Goal: Communication & Community: Answer question/provide support

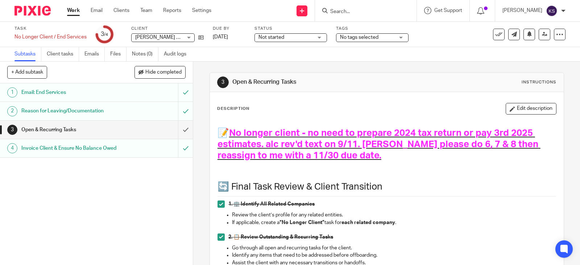
scroll to position [181, 0]
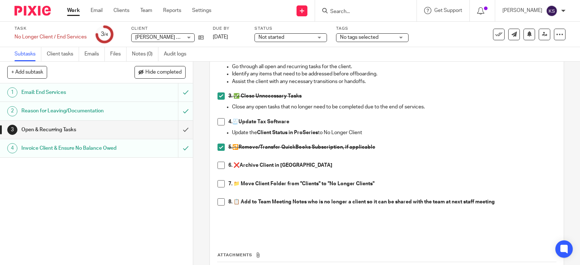
click at [76, 10] on link "Work" at bounding box center [73, 10] width 13 height 7
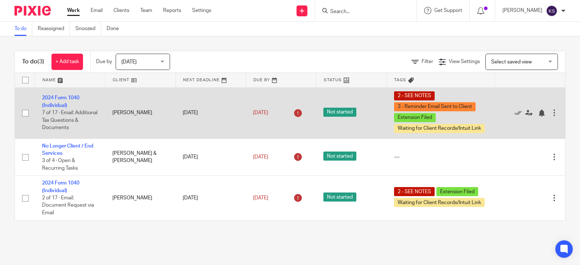
click at [58, 98] on td "2024 Form 1040 (Individual) 7 of 17 · Email: Additional Tax Questions & Documen…" at bounding box center [70, 112] width 70 height 51
click at [67, 95] on link "2024 Form 1040 (Individual)" at bounding box center [60, 101] width 37 height 12
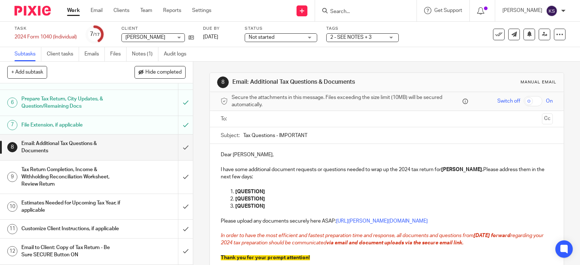
click at [392, 37] on div "2 - SEE NOTES + 3" at bounding box center [362, 37] width 73 height 9
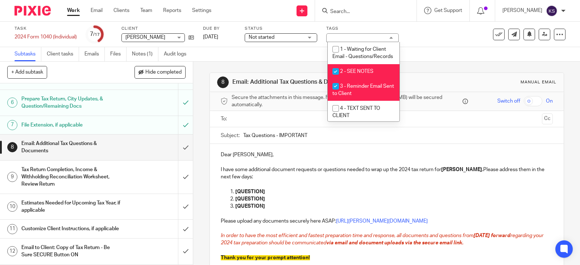
click at [392, 37] on div "2 - SEE NOTES + 3" at bounding box center [362, 37] width 73 height 9
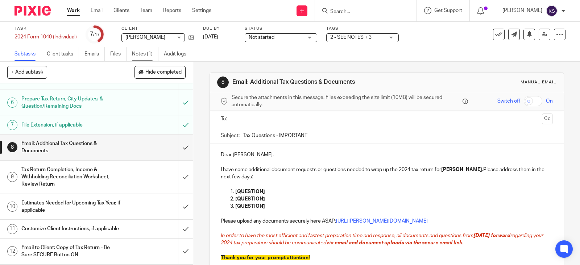
click at [142, 53] on link "Notes (1)" at bounding box center [145, 54] width 26 height 14
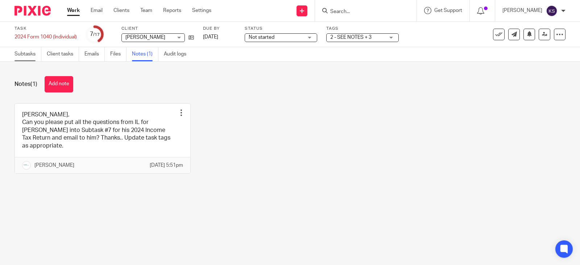
click at [24, 56] on link "Subtasks" at bounding box center [28, 54] width 27 height 14
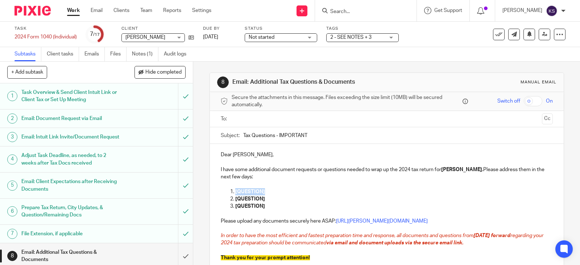
drag, startPoint x: 263, startPoint y: 191, endPoint x: 232, endPoint y: 194, distance: 30.6
click at [235, 194] on li "[QUESTION]" at bounding box center [394, 191] width 318 height 7
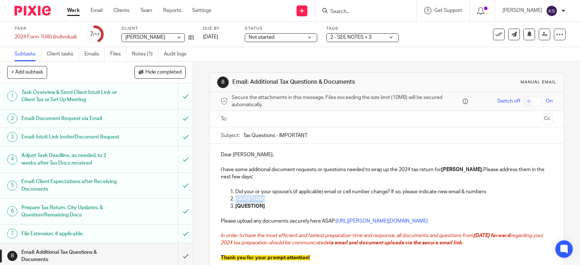
drag, startPoint x: 263, startPoint y: 199, endPoint x: 233, endPoint y: 199, distance: 29.7
click at [235, 199] on p "[QUESTION]" at bounding box center [394, 198] width 318 height 7
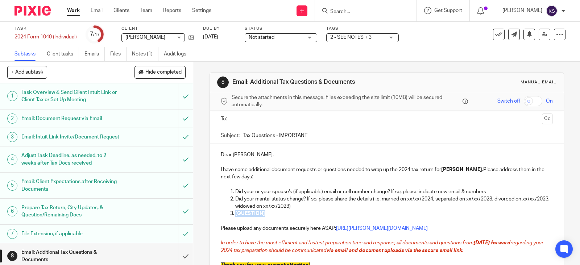
drag, startPoint x: 263, startPoint y: 214, endPoint x: 233, endPoint y: 214, distance: 30.1
click at [235, 214] on p "[QUESTION]" at bounding box center [394, 213] width 318 height 7
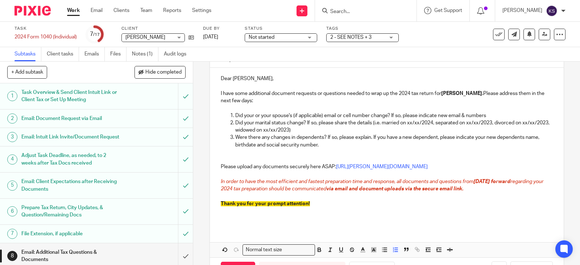
scroll to position [79, 0]
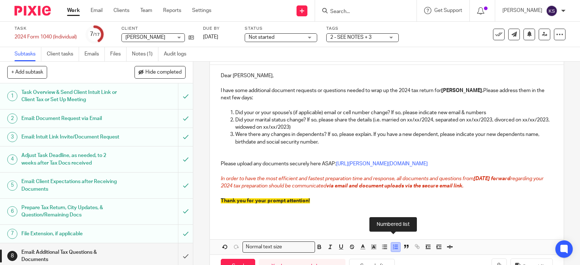
click at [395, 247] on line "button" at bounding box center [396, 247] width 3 height 0
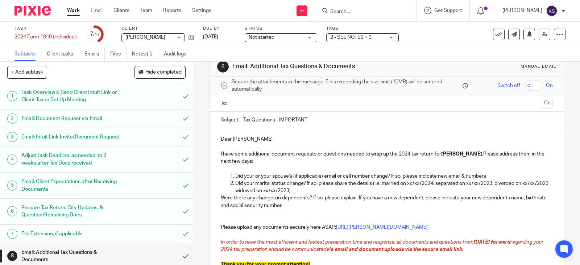
click at [217, 199] on div "Dear Matt, I have some additional document requests or questions needed to wrap…" at bounding box center [387, 208] width 354 height 160
click at [305, 205] on p "3.Were there any changes in dependents? If so, please explain. If you have a ne…" at bounding box center [387, 201] width 332 height 15
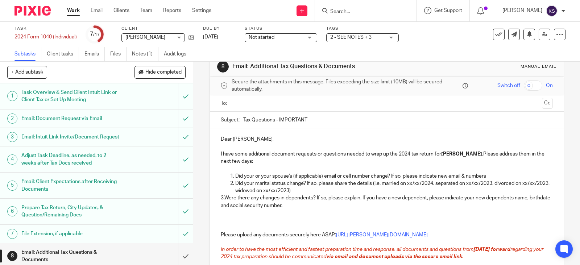
click at [218, 198] on div "Dear Matt, I have some additional document requests or questions needed to wrap…" at bounding box center [387, 211] width 354 height 167
click at [221, 205] on p "3.Were there any changes in dependents? If so, please explain. If you have a ne…" at bounding box center [387, 201] width 332 height 15
click at [221, 206] on p "3.Were there any changes in dependents? If so, please explain. If you have a ne…" at bounding box center [387, 201] width 332 height 15
click at [309, 208] on p "3.Were there any changes in dependents? If so, please explain. If you have a ne…" at bounding box center [387, 201] width 332 height 15
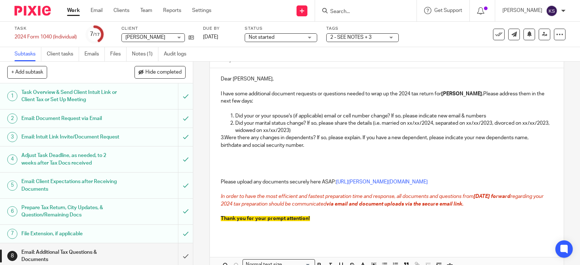
scroll to position [78, 0]
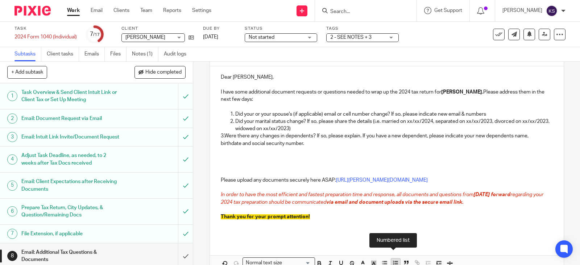
click at [392, 261] on icon "button" at bounding box center [395, 263] width 7 height 7
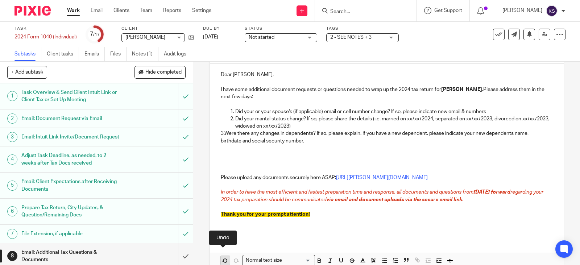
click at [223, 261] on polygon "button" at bounding box center [223, 261] width 1 height 1
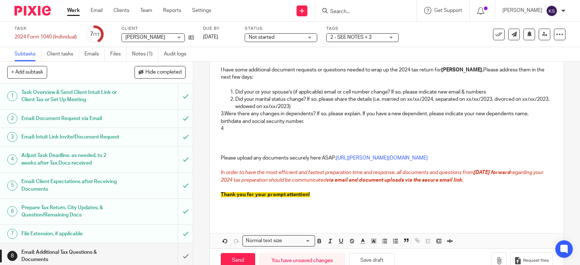
scroll to position [116, 0]
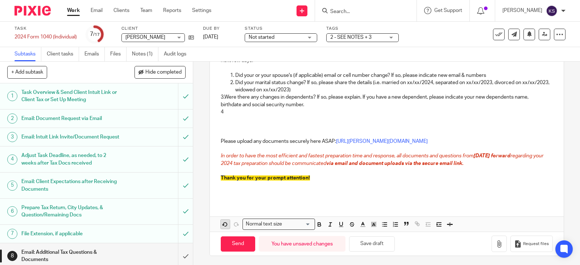
click at [222, 224] on icon "button" at bounding box center [225, 224] width 7 height 7
click at [221, 107] on p "3.Were there any changes in dependents? If so, please explain. If you have a ne…" at bounding box center [387, 101] width 332 height 15
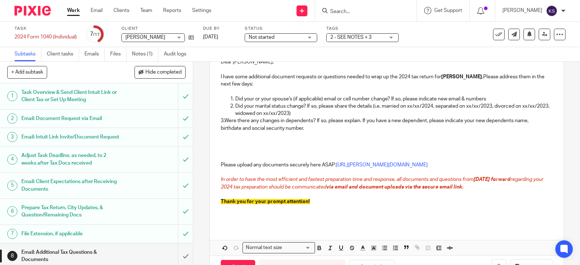
scroll to position [80, 0]
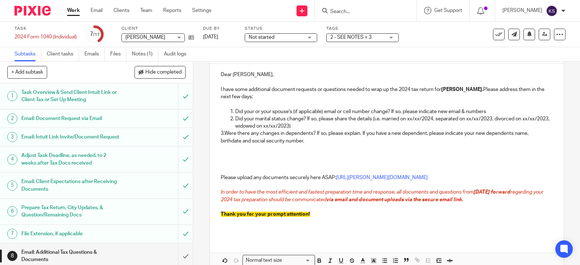
click at [306, 138] on p "3.Were there any changes in dependents? If so, please explain. If you have a ne…" at bounding box center [387, 137] width 332 height 15
click at [393, 259] on line "button" at bounding box center [393, 259] width 1 height 0
drag, startPoint x: 237, startPoint y: 135, endPoint x: 223, endPoint y: 135, distance: 14.1
click at [223, 135] on ol "3.Were there any changes in dependents? If so, please explain. If you have a ne…" at bounding box center [387, 137] width 332 height 15
drag, startPoint x: 244, startPoint y: 132, endPoint x: 232, endPoint y: 132, distance: 12.0
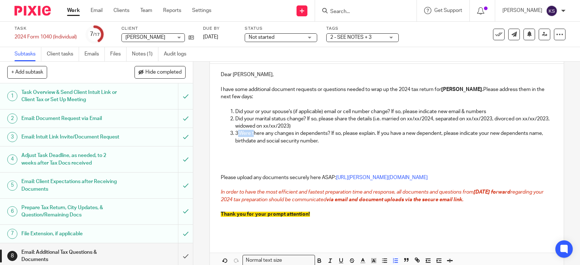
click at [235, 133] on p "3.Were there any changes in dependents? If so, please explain. If you have a ne…" at bounding box center [394, 137] width 318 height 15
click at [323, 143] on p "Were there any changes in dependents? If so, please explain. If you have a new …" at bounding box center [394, 137] width 318 height 15
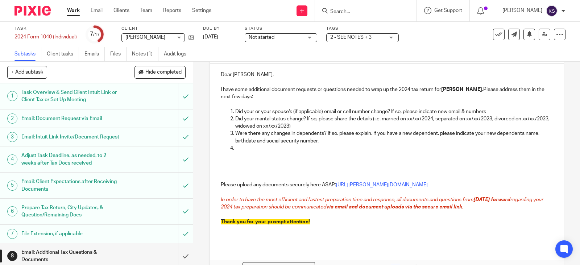
click at [243, 148] on p at bounding box center [394, 148] width 318 height 7
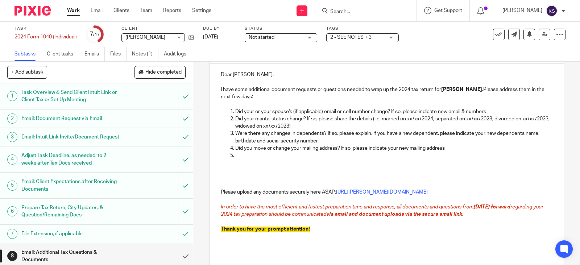
click at [242, 157] on p at bounding box center [394, 155] width 318 height 7
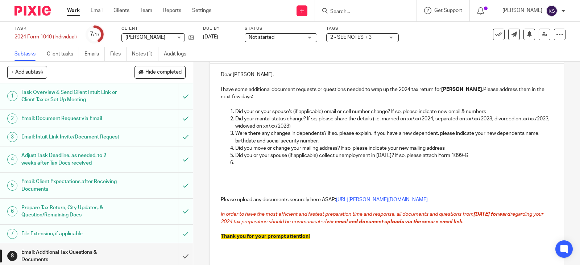
click at [243, 162] on p at bounding box center [394, 162] width 318 height 7
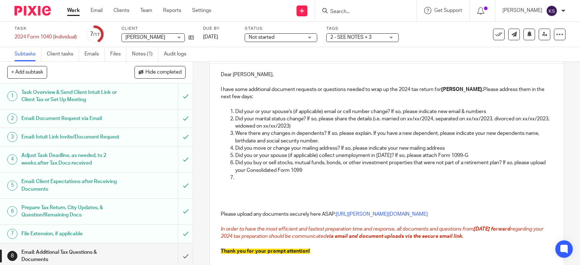
click at [240, 176] on p at bounding box center [394, 177] width 318 height 7
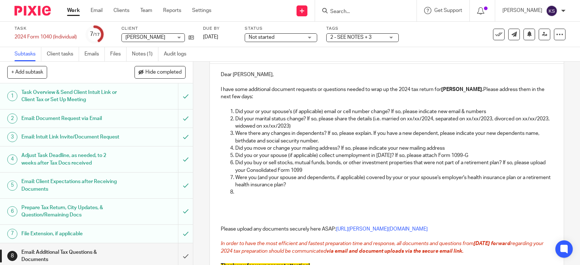
click at [241, 193] on p at bounding box center [394, 192] width 318 height 7
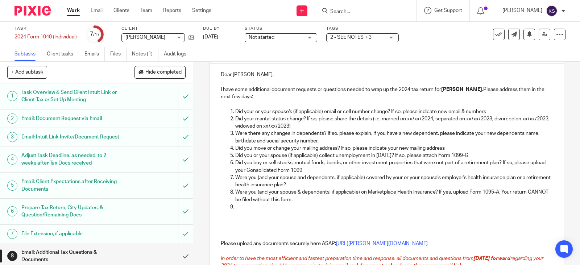
click at [240, 206] on p at bounding box center [394, 206] width 318 height 7
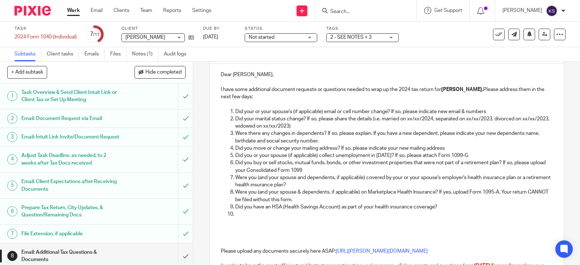
click at [241, 213] on p at bounding box center [394, 214] width 318 height 7
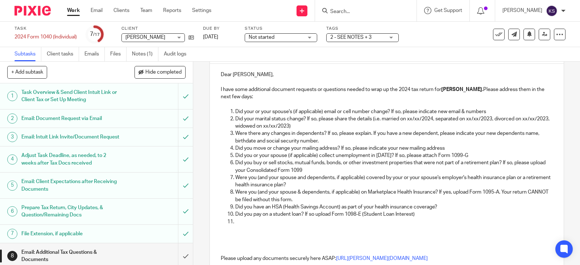
click at [240, 223] on p at bounding box center [394, 221] width 318 height 7
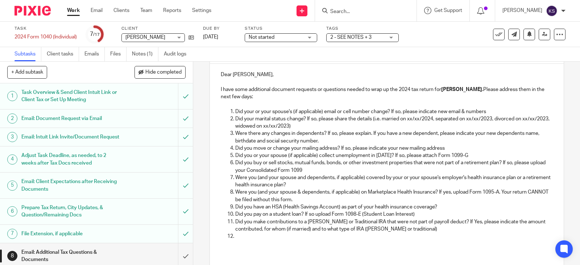
click at [246, 237] on p at bounding box center [394, 236] width 318 height 7
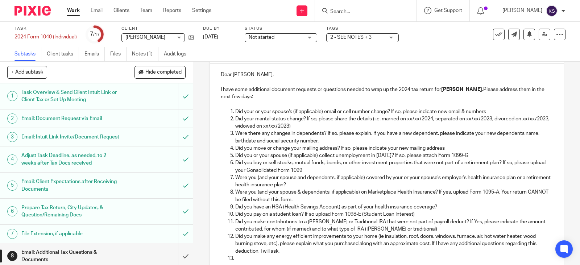
click at [240, 259] on p at bounding box center [394, 258] width 318 height 7
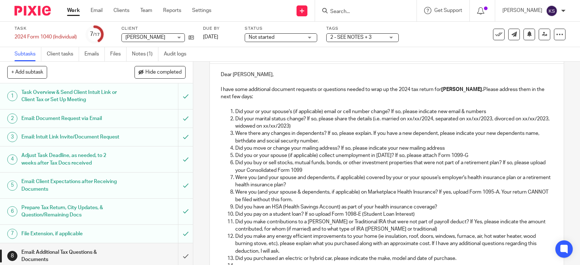
scroll to position [85, 0]
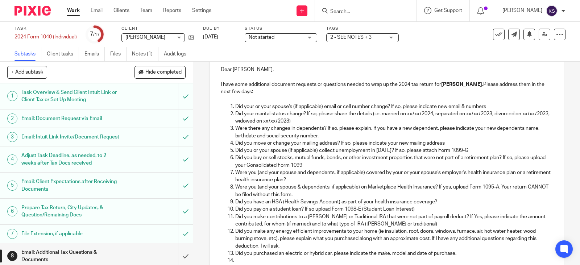
click at [240, 259] on p at bounding box center [394, 260] width 318 height 7
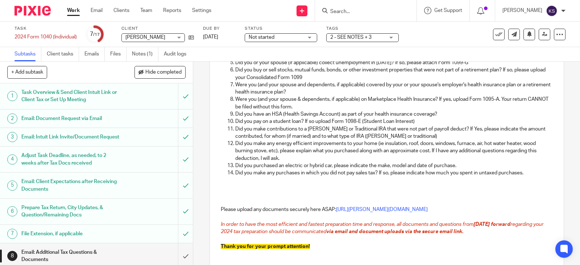
scroll to position [194, 0]
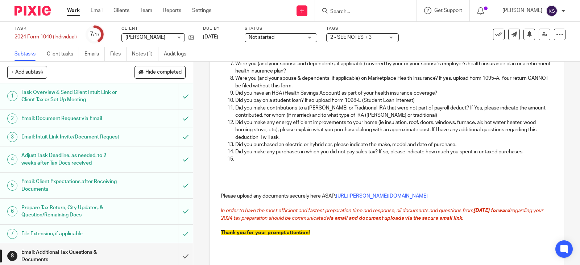
click at [238, 157] on p at bounding box center [394, 159] width 318 height 7
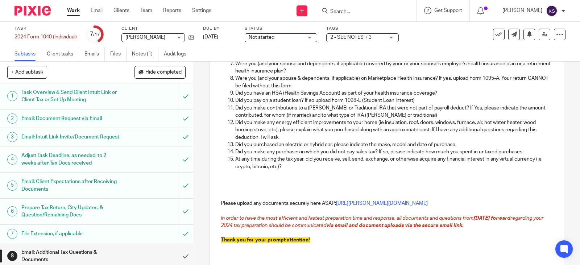
click at [391, 37] on div "2 - SEE NOTES + 3" at bounding box center [362, 37] width 73 height 9
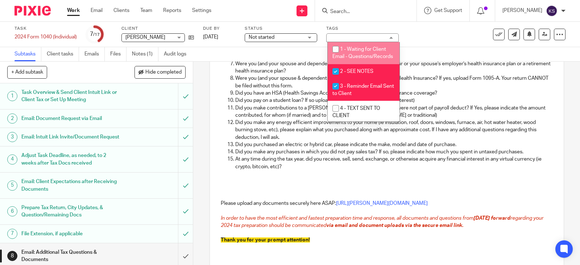
click at [335, 51] on input "checkbox" at bounding box center [336, 49] width 14 height 14
checkbox input "true"
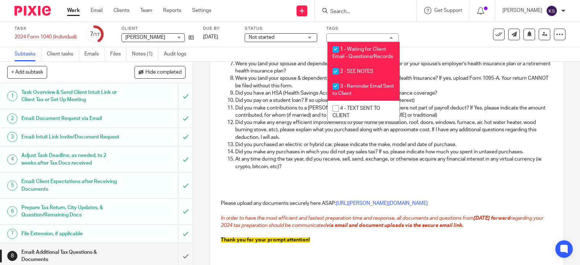
click at [359, 189] on p at bounding box center [387, 188] width 332 height 7
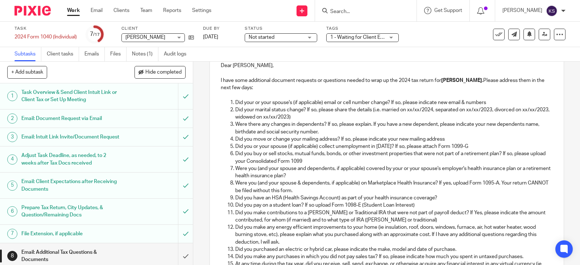
scroll to position [85, 0]
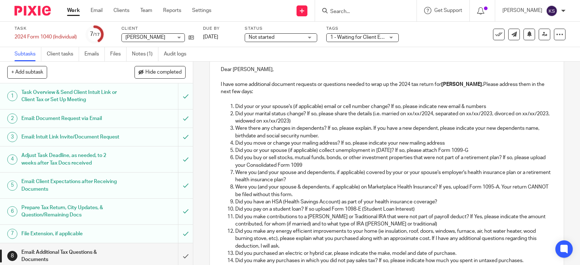
click at [489, 106] on p "Did your or your spouse's (if applicable) email or cell number change? If so, p…" at bounding box center [394, 106] width 318 height 7
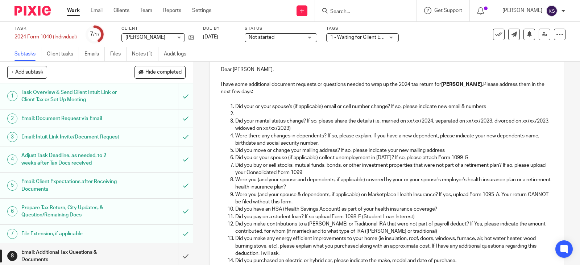
scroll to position [265, 0]
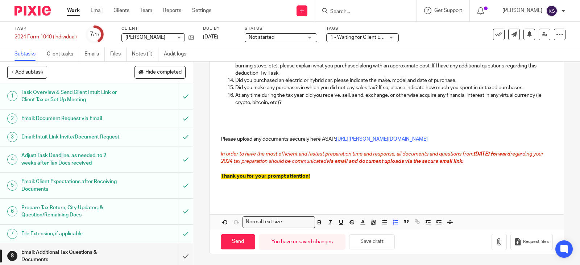
click at [222, 220] on icon "button" at bounding box center [225, 222] width 7 height 7
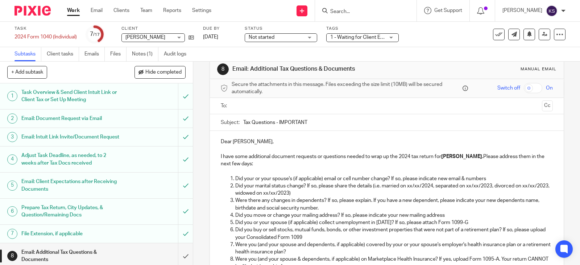
scroll to position [0, 0]
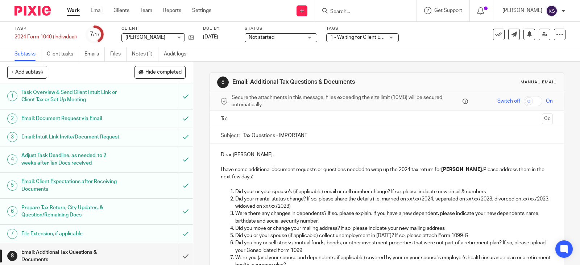
click at [245, 120] on input "text" at bounding box center [386, 119] width 305 height 8
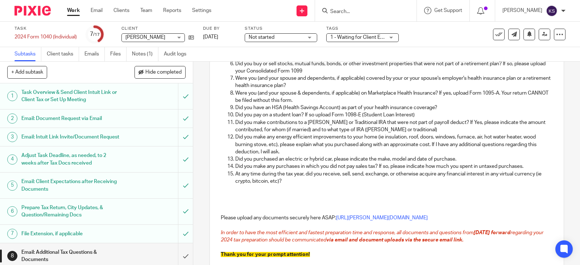
scroll to position [181, 0]
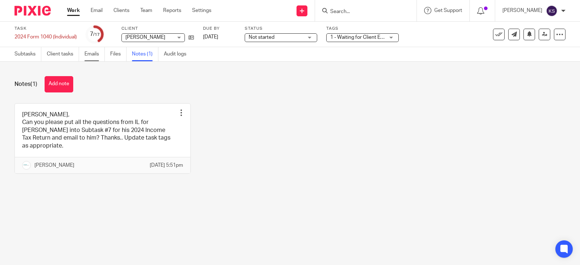
click at [92, 53] on link "Emails" at bounding box center [94, 54] width 20 height 14
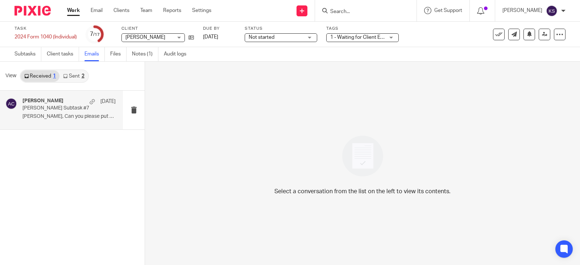
click at [35, 104] on div "[PERSON_NAME] [DATE]" at bounding box center [68, 101] width 93 height 7
click at [47, 99] on h4 "[PERSON_NAME]" at bounding box center [42, 101] width 41 height 6
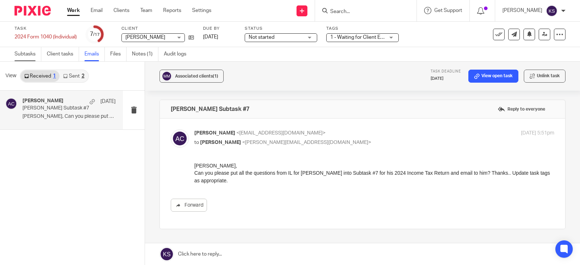
click at [29, 54] on link "Subtasks" at bounding box center [28, 54] width 27 height 14
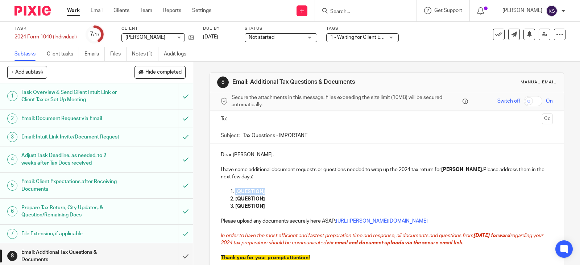
drag, startPoint x: 263, startPoint y: 193, endPoint x: 229, endPoint y: 195, distance: 33.8
click at [235, 195] on li "[QUESTION]" at bounding box center [394, 191] width 318 height 7
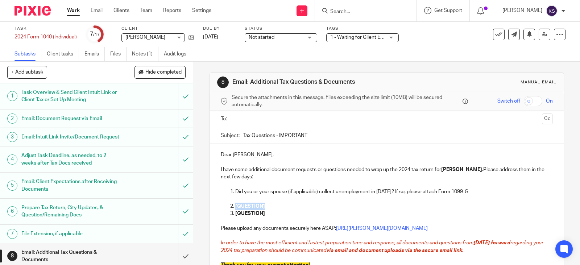
drag, startPoint x: 264, startPoint y: 207, endPoint x: 195, endPoint y: 208, distance: 69.3
click at [235, 207] on li "[QUESTION]" at bounding box center [394, 206] width 318 height 7
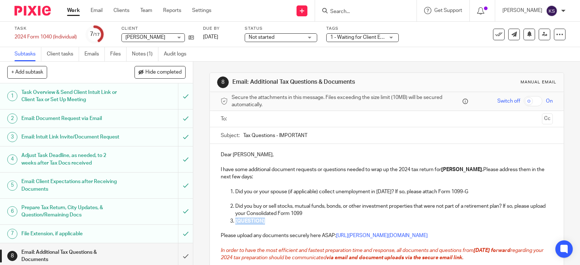
drag, startPoint x: 266, startPoint y: 224, endPoint x: 232, endPoint y: 220, distance: 34.6
click at [235, 220] on li "[QUESTION]" at bounding box center [394, 225] width 318 height 15
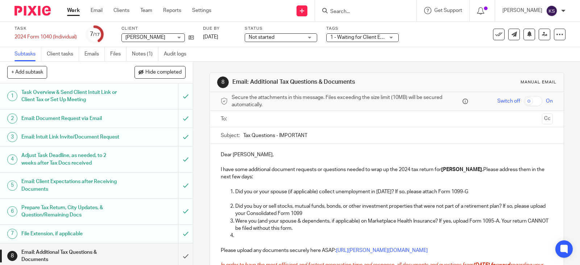
click at [236, 235] on p at bounding box center [394, 235] width 318 height 7
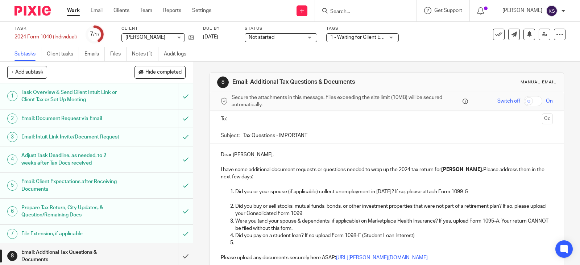
click at [240, 243] on p at bounding box center [394, 242] width 318 height 7
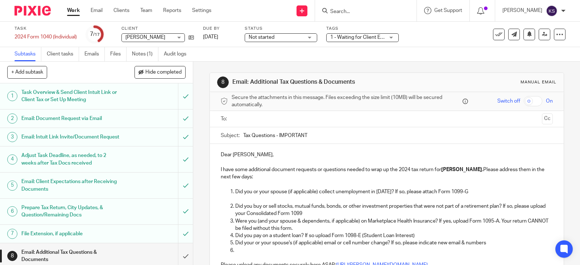
click at [243, 248] on p at bounding box center [394, 250] width 318 height 7
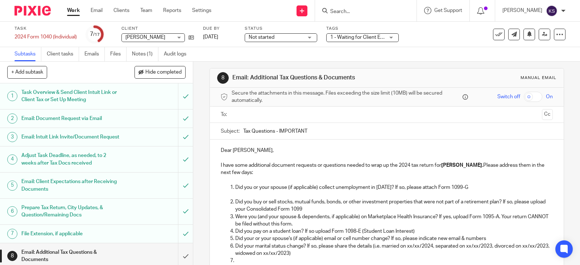
scroll to position [50, 0]
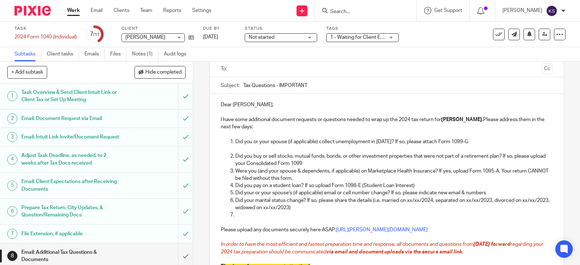
click at [239, 264] on div "Dear Matt, I have some additional document requests or questions needed to wrap…" at bounding box center [387, 192] width 354 height 197
click at [239, 214] on p at bounding box center [394, 214] width 318 height 7
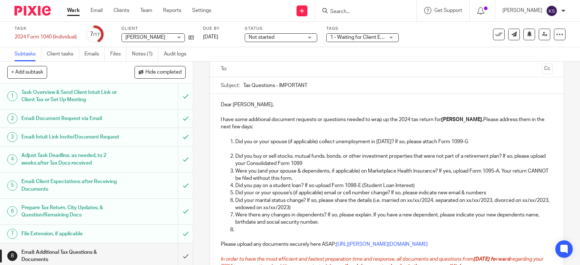
click at [247, 227] on p at bounding box center [394, 229] width 318 height 7
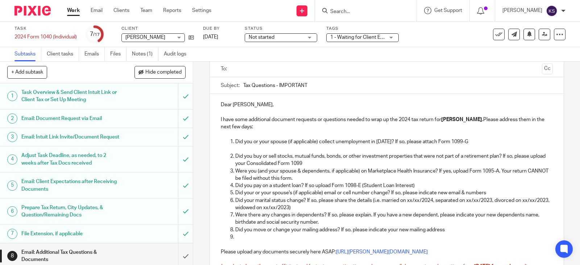
click at [237, 235] on p at bounding box center [394, 236] width 318 height 7
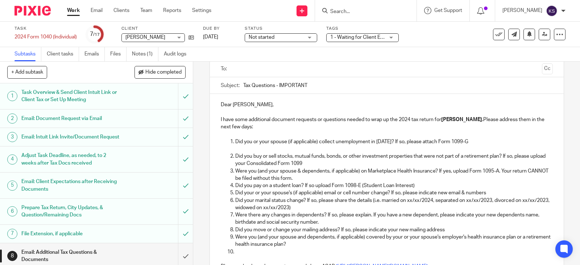
click at [241, 248] on p at bounding box center [394, 251] width 318 height 7
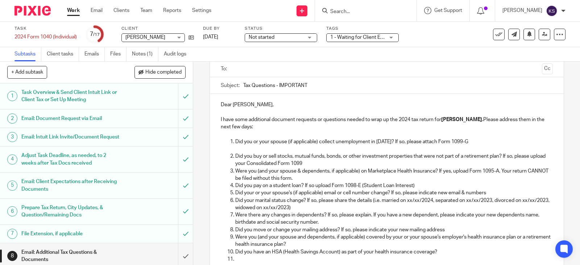
click at [243, 257] on p at bounding box center [394, 259] width 318 height 7
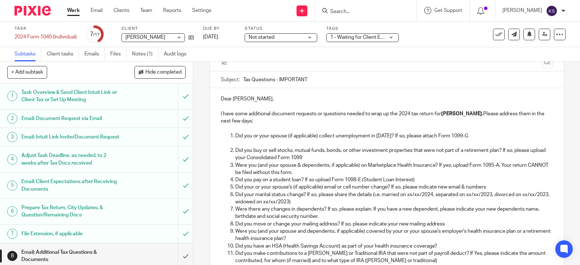
scroll to position [63, 0]
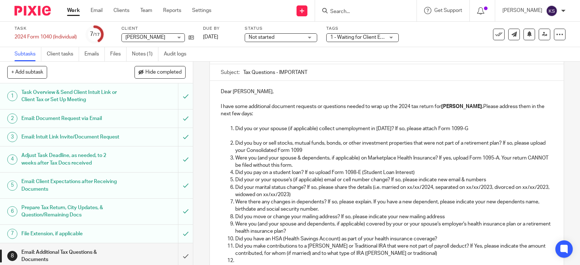
click at [239, 261] on p at bounding box center [394, 260] width 318 height 7
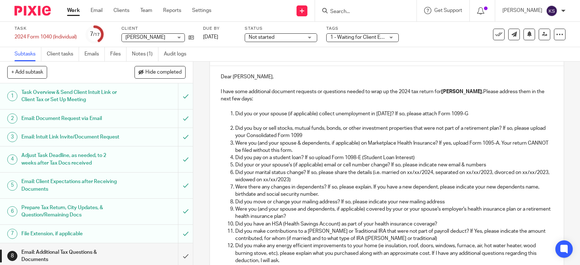
scroll to position [85, 0]
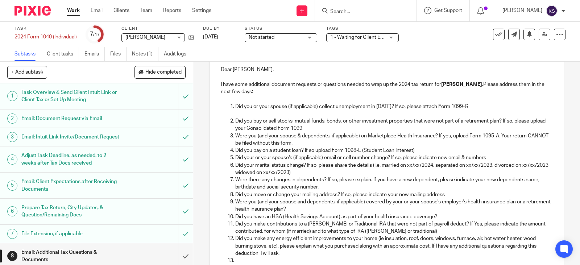
click at [243, 259] on p at bounding box center [394, 260] width 318 height 7
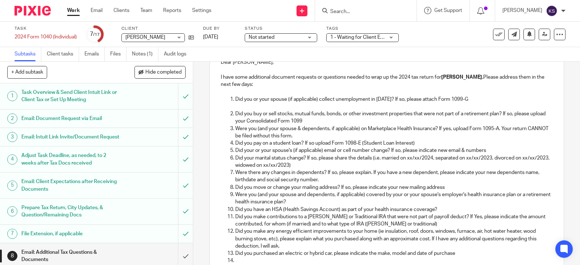
click at [243, 261] on p at bounding box center [394, 260] width 318 height 7
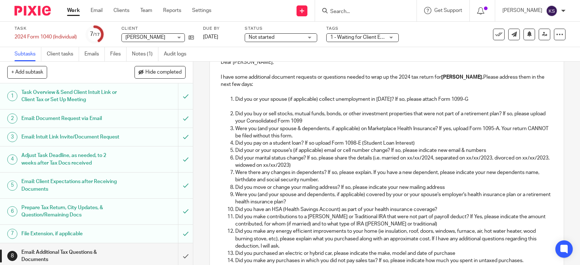
scroll to position [100, 0]
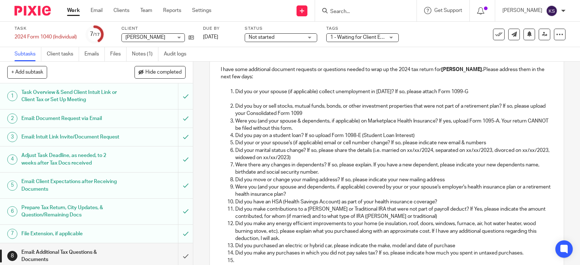
click at [239, 260] on p at bounding box center [394, 260] width 318 height 7
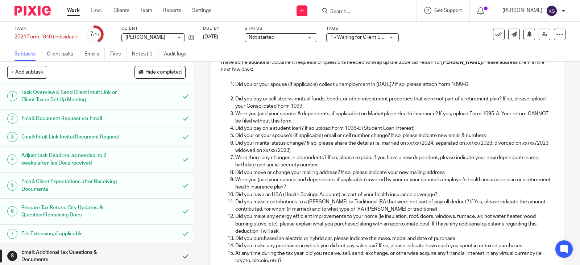
scroll to position [0, 0]
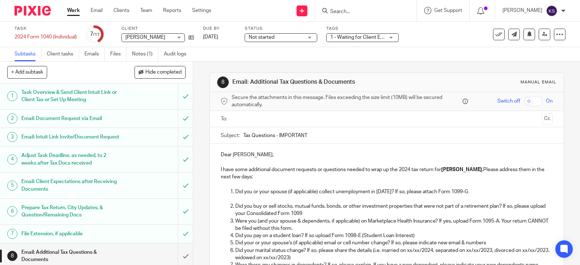
click at [248, 119] on input "text" at bounding box center [386, 119] width 305 height 8
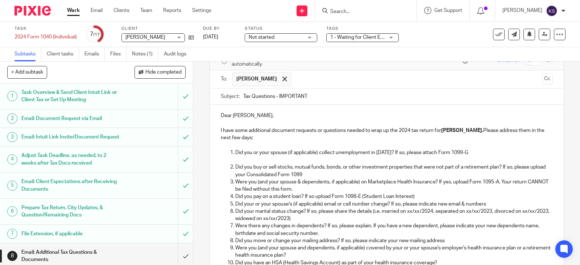
scroll to position [36, 0]
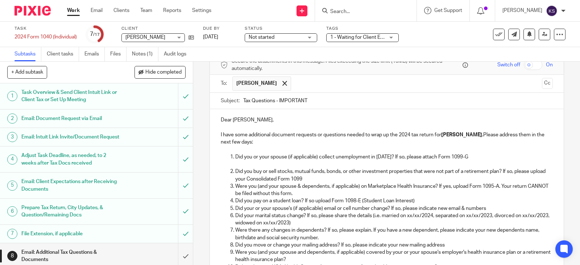
click at [417, 202] on p "Did you pay on a student loan? If so upload Form 1098-E (Student Loan Interest)" at bounding box center [394, 200] width 318 height 7
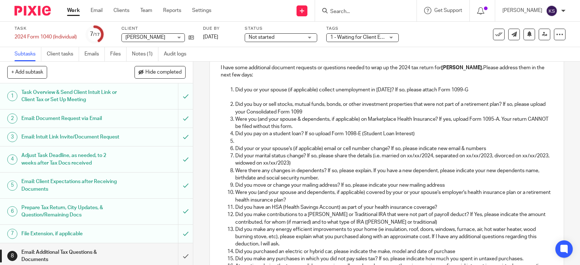
scroll to position [218, 0]
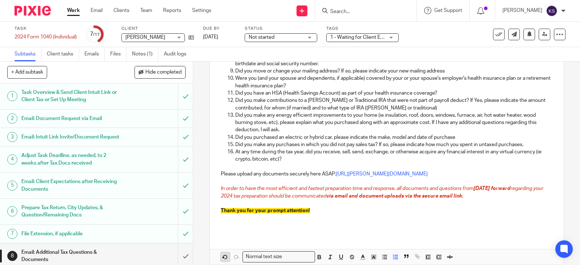
click at [224, 255] on icon "button" at bounding box center [225, 257] width 7 height 7
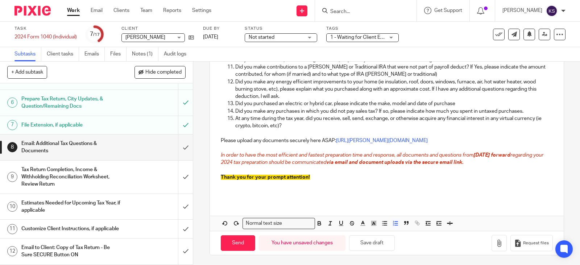
scroll to position [245, 0]
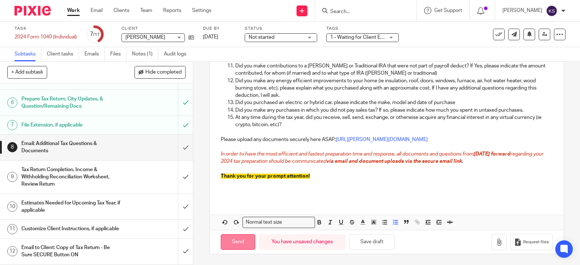
click at [237, 241] on input "Send" at bounding box center [238, 242] width 34 height 16
type input "Sent"
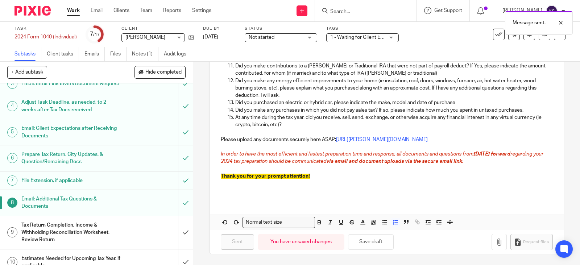
scroll to position [0, 0]
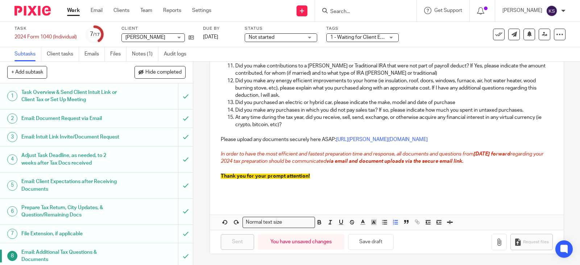
click at [75, 11] on link "Work" at bounding box center [73, 10] width 13 height 7
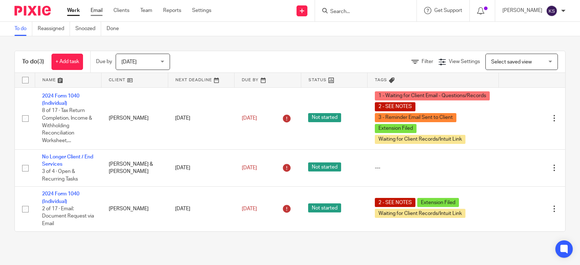
click at [99, 11] on link "Email" at bounding box center [97, 10] width 12 height 7
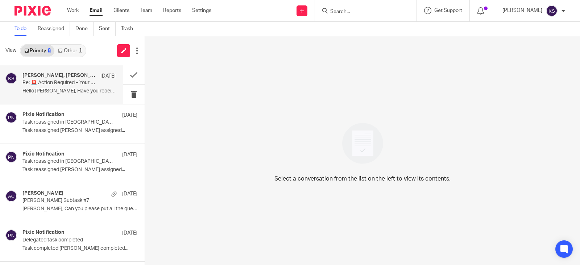
click at [55, 73] on h4 "[PERSON_NAME], [PERSON_NAME], CPA, Me" at bounding box center [59, 76] width 74 height 6
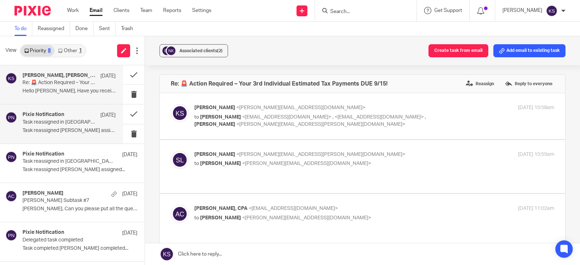
click at [50, 117] on h4 "Pixie Notification" at bounding box center [43, 115] width 42 height 6
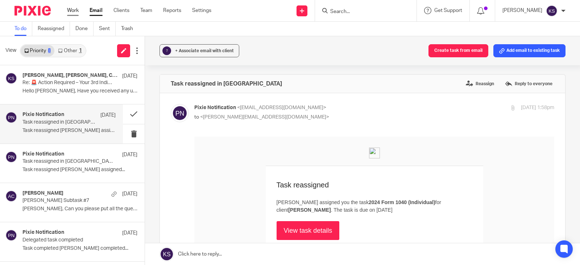
click at [71, 11] on link "Work" at bounding box center [73, 10] width 12 height 7
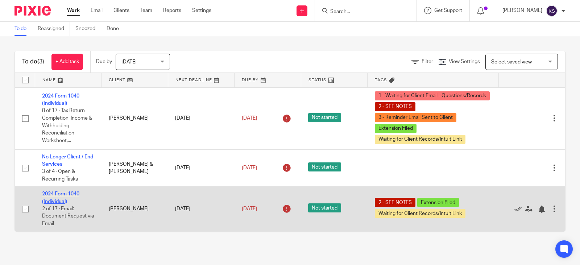
click at [62, 193] on link "2024 Form 1040 (Individual)" at bounding box center [60, 197] width 37 height 12
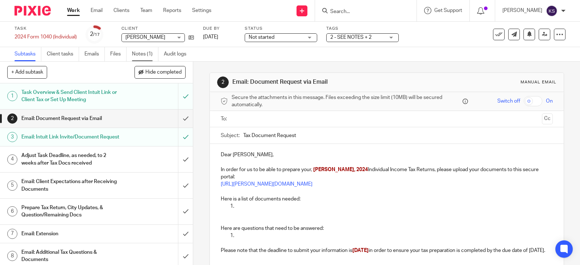
click at [145, 53] on link "Notes (1)" at bounding box center [145, 54] width 26 height 14
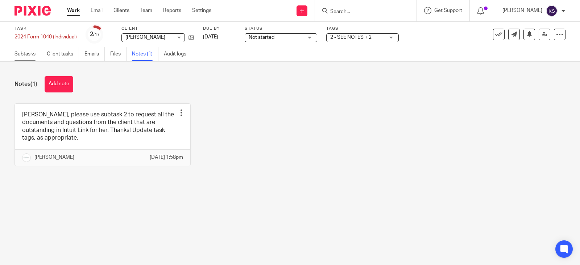
click at [25, 53] on link "Subtasks" at bounding box center [28, 54] width 27 height 14
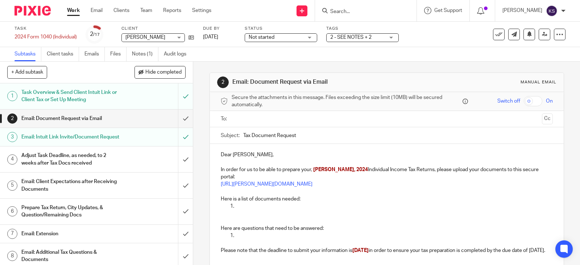
click at [240, 203] on p at bounding box center [394, 210] width 318 height 15
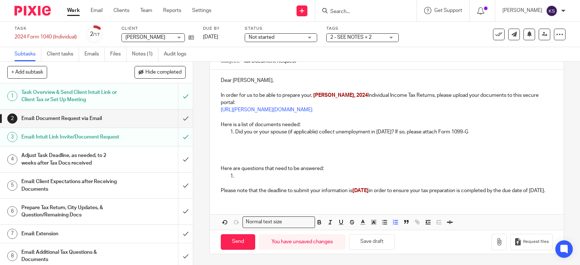
scroll to position [74, 0]
click at [394, 226] on icon "button" at bounding box center [395, 222] width 7 height 7
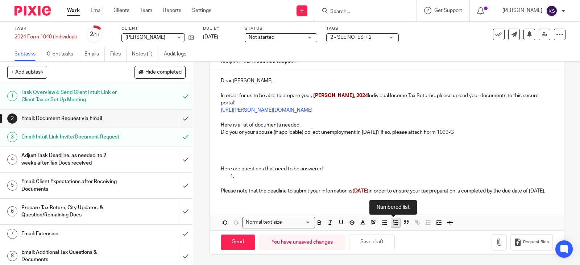
click at [394, 226] on icon "button" at bounding box center [395, 222] width 7 height 7
click at [226, 223] on icon "button" at bounding box center [225, 222] width 7 height 7
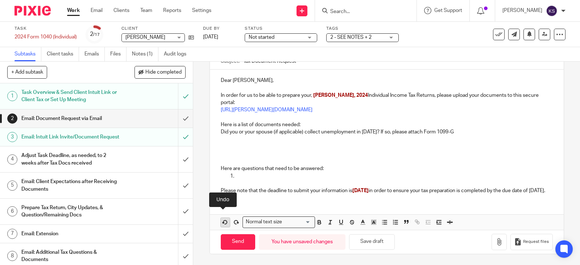
click at [226, 223] on icon "button" at bounding box center [225, 222] width 7 height 7
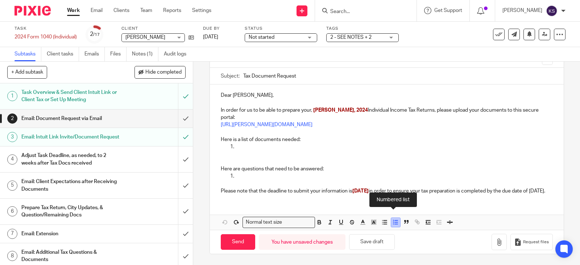
click at [393, 222] on icon "button" at bounding box center [395, 222] width 7 height 7
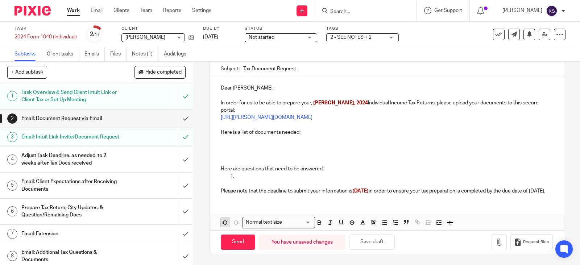
click at [223, 224] on polygon "button" at bounding box center [223, 223] width 1 height 1
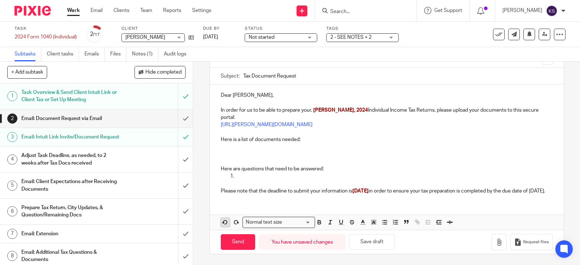
click at [222, 230] on div "Send You have unsaved changes Save draft Request files" at bounding box center [387, 242] width 354 height 24
click at [223, 223] on polygon "button" at bounding box center [223, 223] width 1 height 1
click at [392, 222] on icon "button" at bounding box center [395, 222] width 7 height 7
click at [223, 222] on icon "button" at bounding box center [225, 223] width 4 height 4
click at [241, 143] on p at bounding box center [394, 150] width 318 height 15
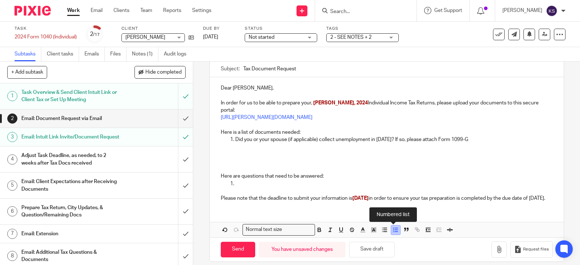
click at [392, 233] on icon "button" at bounding box center [395, 230] width 7 height 7
click at [223, 233] on icon "button" at bounding box center [225, 230] width 7 height 7
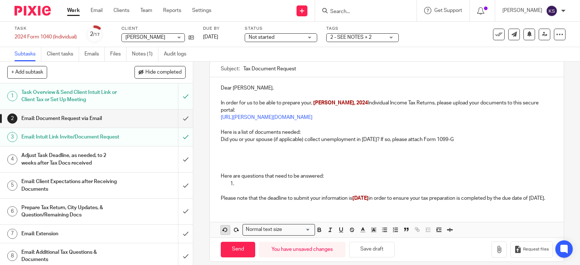
click at [223, 233] on icon "button" at bounding box center [225, 230] width 7 height 7
click at [235, 143] on li "Did you or your spouse (if applicable) collect unemployment in 2024? If so, ple…" at bounding box center [394, 150] width 318 height 29
click at [467, 139] on p "Did you or your spouse (if applicable) collect unemployment in 2024? If so, ple…" at bounding box center [394, 139] width 318 height 7
click at [393, 233] on icon "button" at bounding box center [395, 230] width 7 height 7
click at [222, 233] on icon "button" at bounding box center [225, 230] width 7 height 7
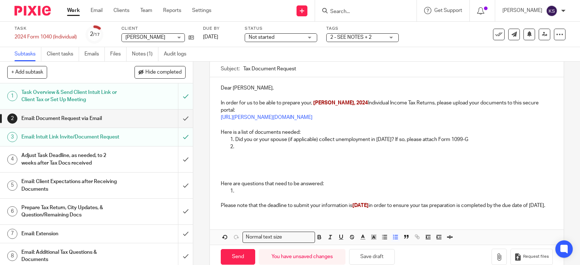
click at [237, 147] on p at bounding box center [394, 146] width 318 height 7
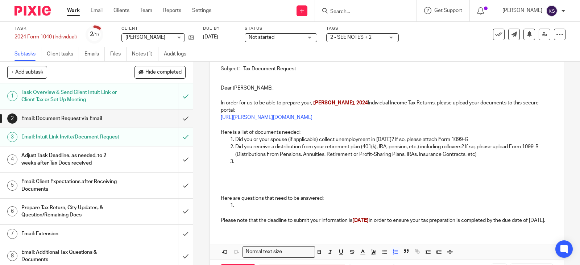
click at [244, 162] on p at bounding box center [394, 161] width 318 height 7
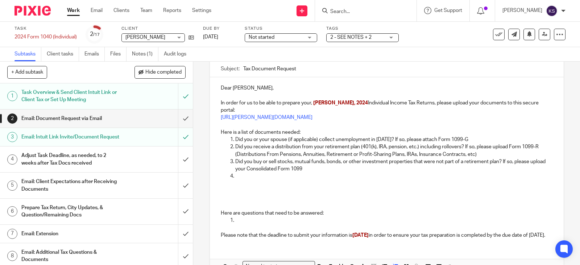
click at [239, 176] on p at bounding box center [394, 176] width 318 height 7
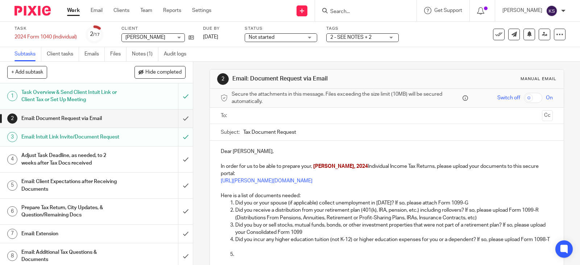
click at [237, 258] on p at bounding box center [394, 254] width 318 height 7
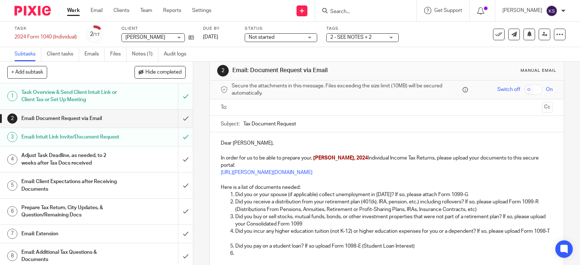
click at [244, 257] on p at bounding box center [394, 253] width 318 height 7
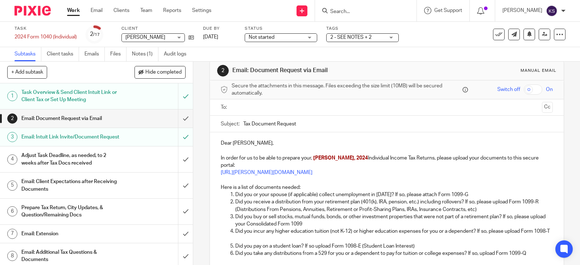
scroll to position [19, 0]
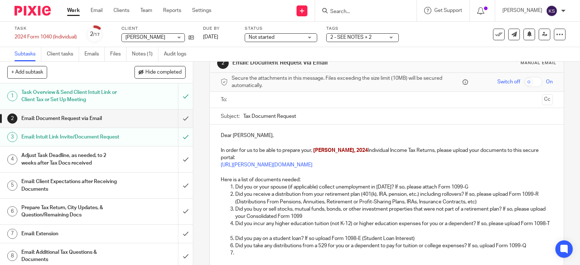
click at [247, 257] on p at bounding box center [394, 252] width 318 height 7
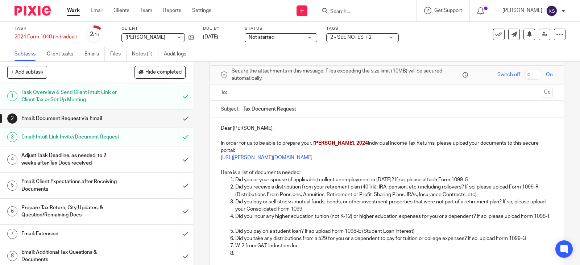
click at [238, 257] on p at bounding box center [394, 253] width 318 height 7
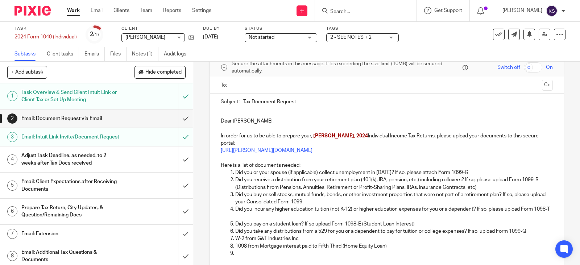
click at [242, 250] on p "1098 from Mortgage interest paid to Fifth Third (Home Equity Loan)" at bounding box center [394, 246] width 318 height 7
click at [239, 257] on p at bounding box center [394, 253] width 318 height 7
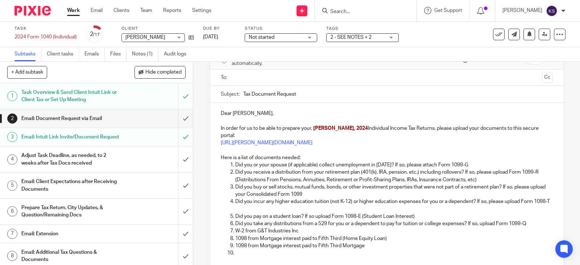
click at [239, 257] on p at bounding box center [394, 252] width 318 height 7
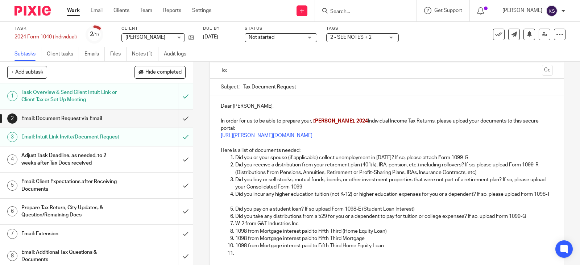
click at [239, 257] on p at bounding box center [394, 253] width 318 height 7
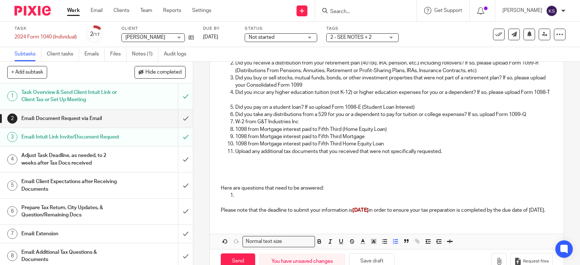
scroll to position [157, 0]
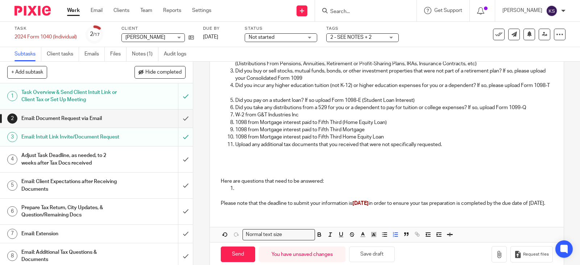
click at [240, 192] on p at bounding box center [394, 188] width 318 height 7
click at [245, 192] on p at bounding box center [394, 188] width 318 height 7
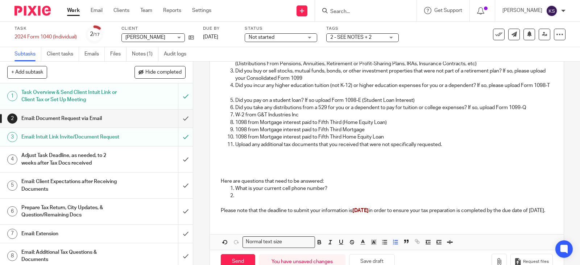
click at [244, 199] on p at bounding box center [394, 195] width 318 height 7
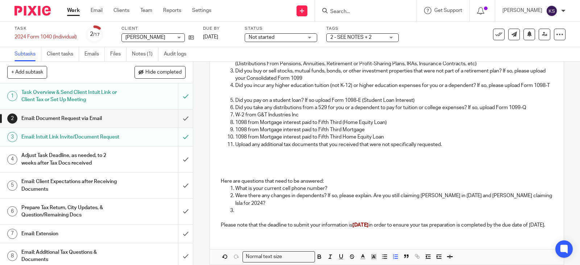
click at [239, 209] on p at bounding box center [394, 210] width 318 height 7
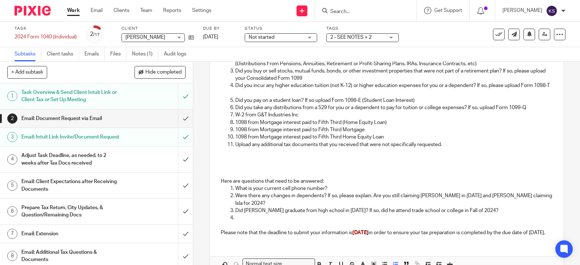
click at [240, 216] on p at bounding box center [394, 217] width 318 height 7
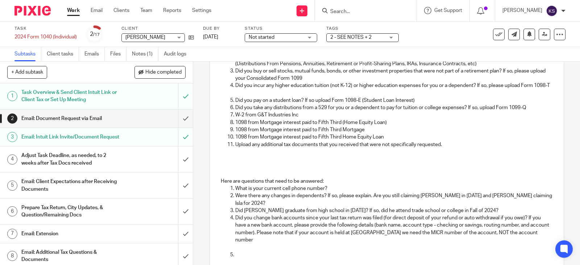
click at [244, 251] on p at bounding box center [394, 254] width 318 height 7
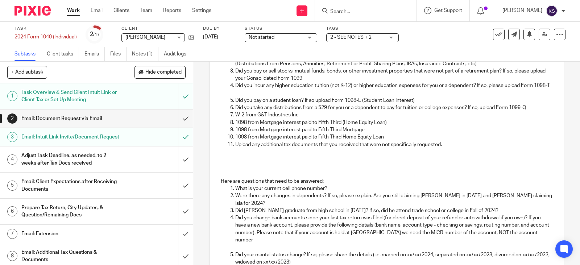
click at [241, 265] on p at bounding box center [394, 269] width 318 height 7
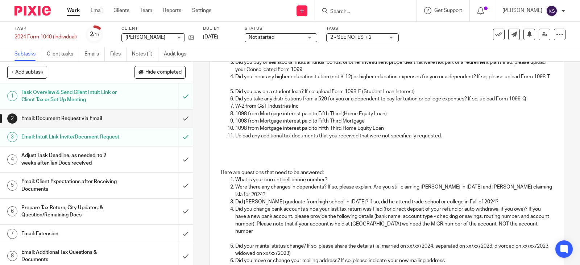
click at [244, 264] on p at bounding box center [394, 267] width 318 height 7
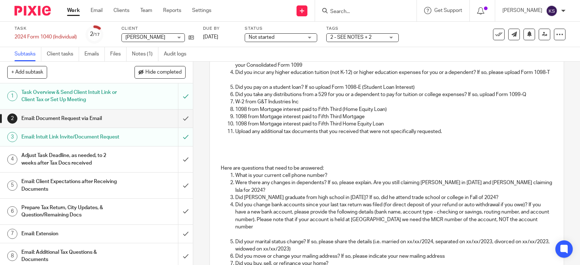
scroll to position [258, 0]
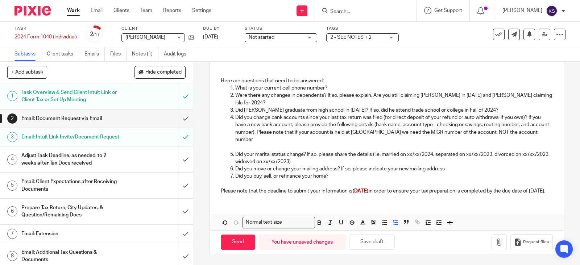
click at [334, 173] on p "Did you buy, sell, or refinance your home?" at bounding box center [394, 176] width 318 height 7
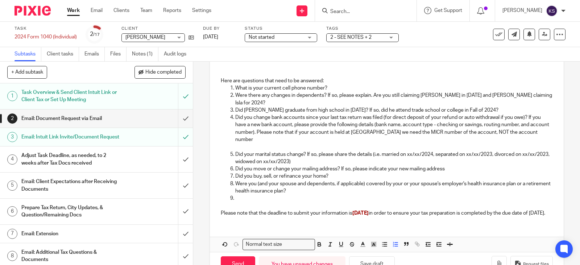
click at [245, 195] on p at bounding box center [394, 198] width 318 height 7
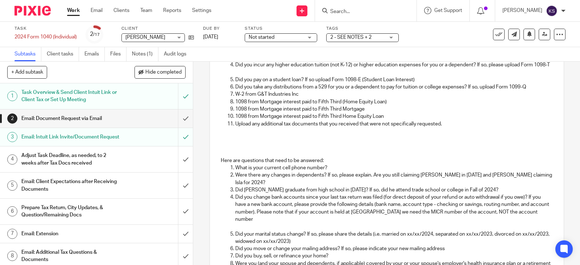
scroll to position [222, 0]
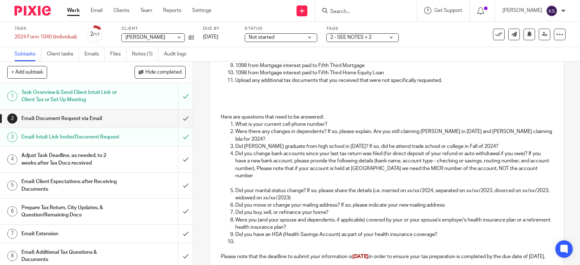
click at [250, 238] on p at bounding box center [394, 241] width 318 height 7
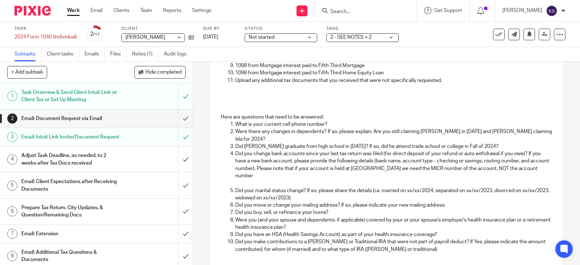
click at [413, 241] on p "Did you make contributions to a Roth or Traditional IRA that were not part of p…" at bounding box center [394, 245] width 318 height 15
click at [239, 253] on p at bounding box center [394, 256] width 318 height 7
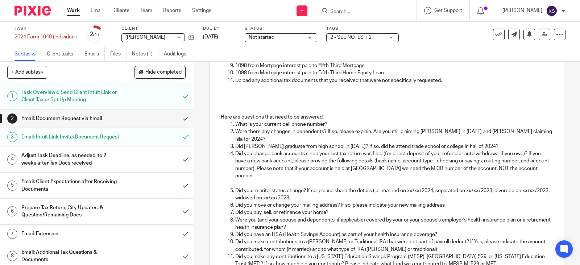
scroll to position [225, 0]
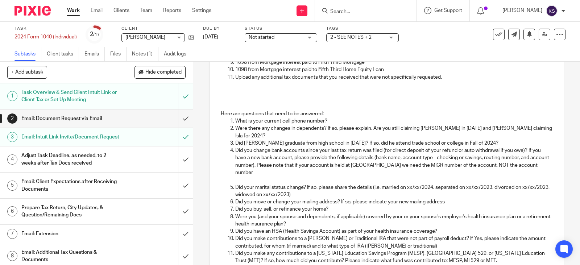
click at [242, 264] on p at bounding box center [394, 267] width 318 height 7
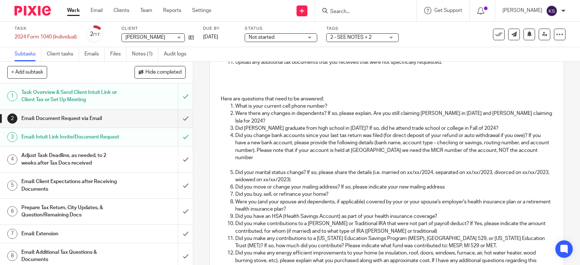
scroll to position [247, 0]
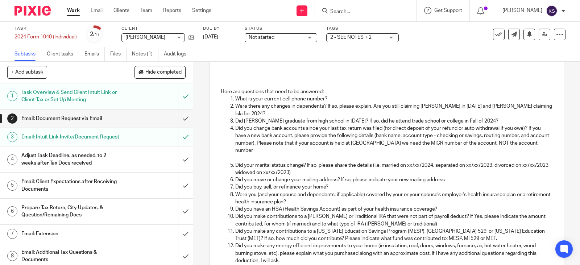
click at [242, 264] on p at bounding box center [394, 267] width 318 height 7
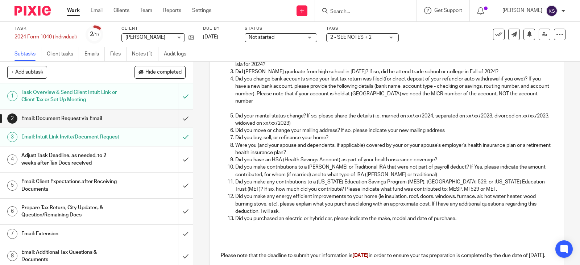
scroll to position [361, 0]
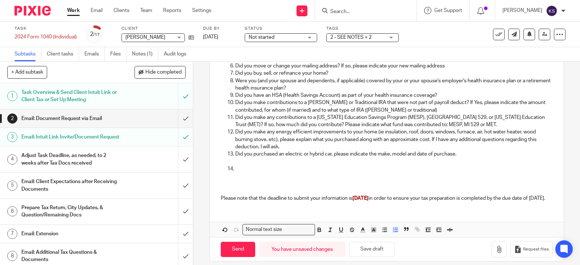
click at [242, 165] on p at bounding box center [394, 168] width 318 height 7
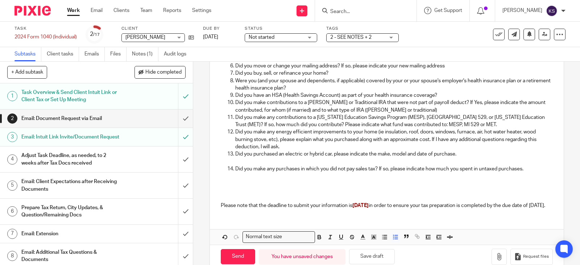
scroll to position [297, 0]
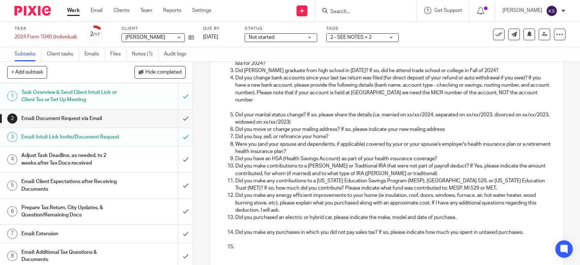
click at [237, 243] on p at bounding box center [394, 246] width 318 height 7
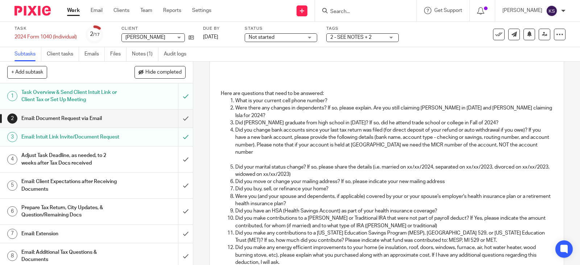
scroll to position [209, 0]
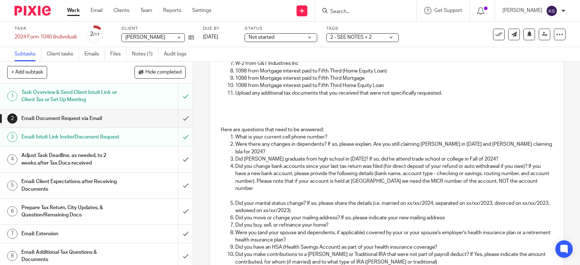
click at [445, 97] on p "Upload any additional tax documents that you received that were not specificall…" at bounding box center [394, 93] width 318 height 7
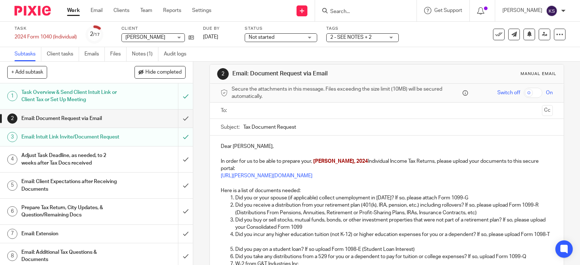
scroll to position [0, 0]
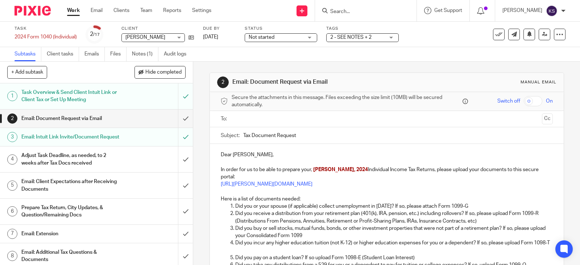
click at [244, 117] on input "text" at bounding box center [386, 119] width 305 height 8
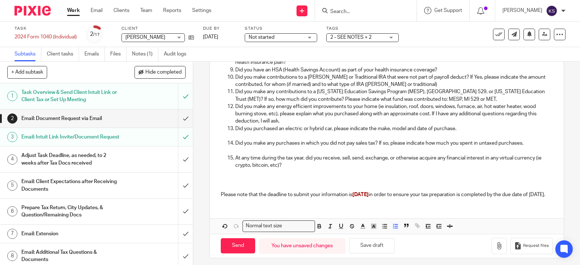
scroll to position [399, 0]
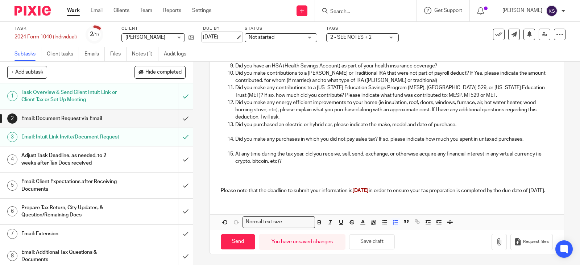
click at [236, 37] on link "Sep 17, 2025" at bounding box center [219, 37] width 33 height 8
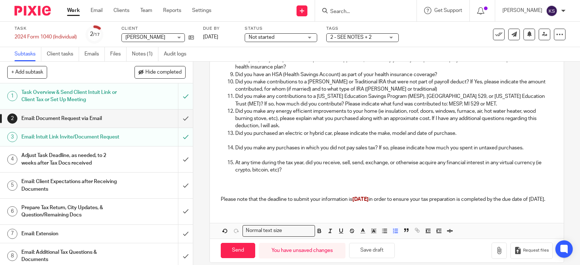
scroll to position [399, 0]
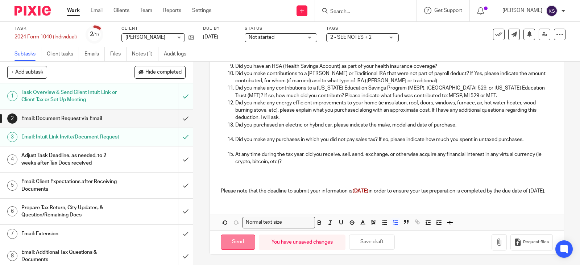
click at [239, 241] on input "Send" at bounding box center [238, 243] width 34 height 16
type input "Sent"
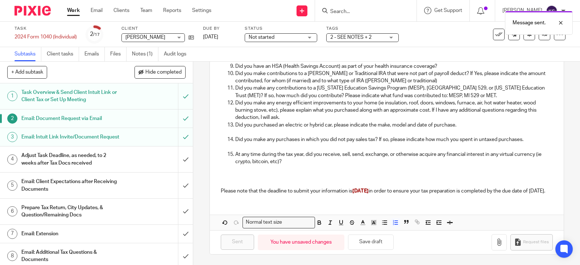
click at [394, 37] on div "2 - SEE NOTES + 2" at bounding box center [362, 37] width 73 height 9
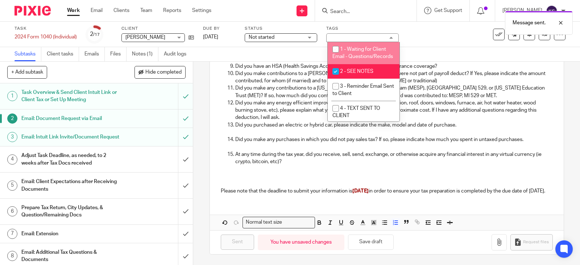
click at [334, 46] on input "checkbox" at bounding box center [336, 49] width 14 height 14
checkbox input "true"
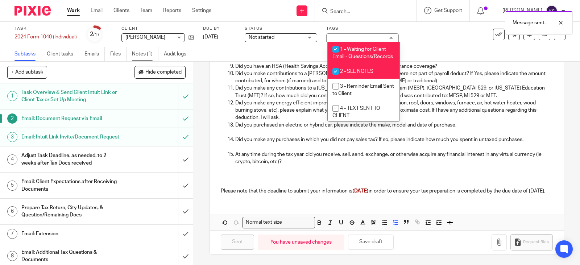
click at [140, 53] on link "Notes (1)" at bounding box center [145, 54] width 26 height 14
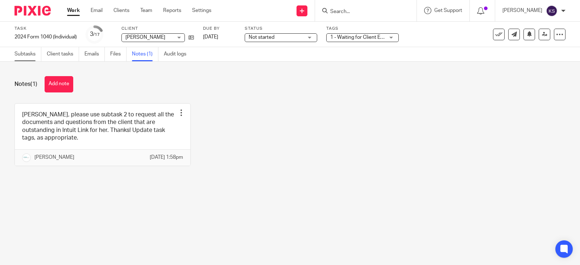
click at [27, 53] on link "Subtasks" at bounding box center [28, 54] width 27 height 14
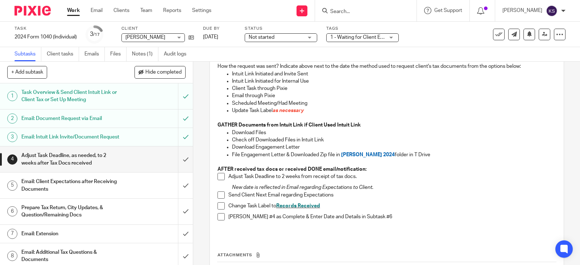
scroll to position [156, 0]
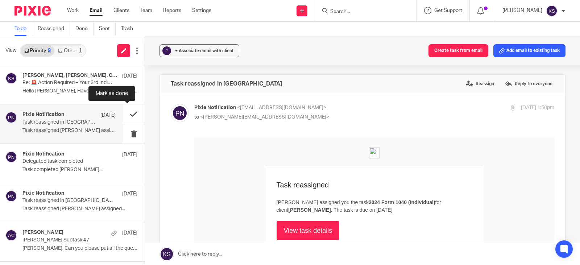
click at [127, 113] on button at bounding box center [134, 113] width 22 height 19
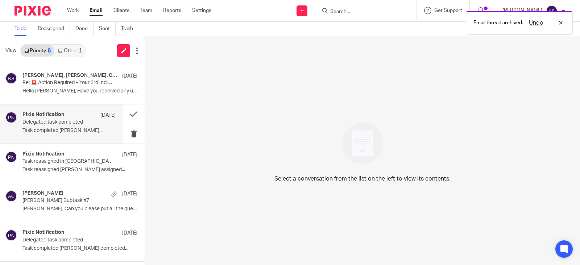
click at [47, 121] on p "Delegated task completed" at bounding box center [59, 122] width 75 height 6
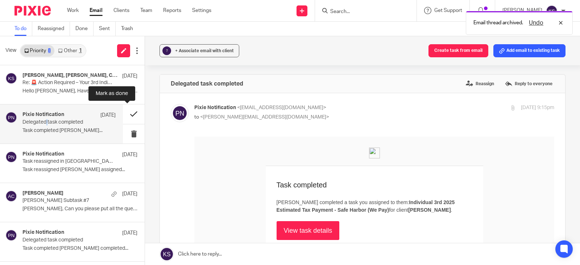
click at [127, 114] on button at bounding box center [134, 113] width 22 height 19
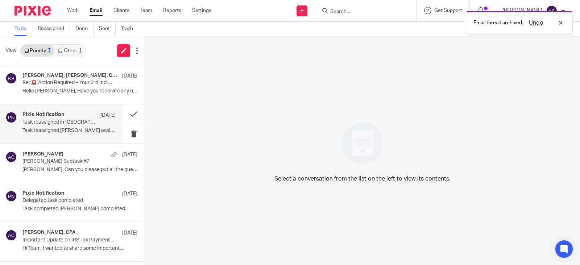
click at [51, 120] on p "Task reassigned in Pixie" at bounding box center [59, 122] width 75 height 6
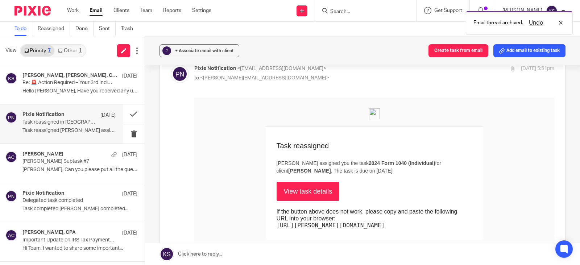
scroll to position [109, 0]
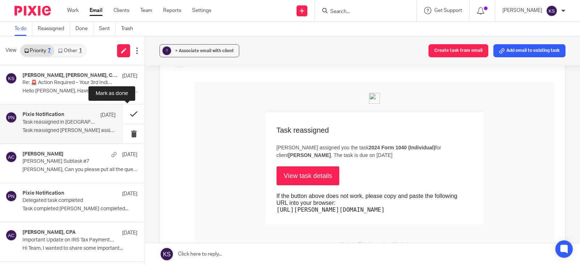
click at [125, 112] on button at bounding box center [134, 113] width 22 height 19
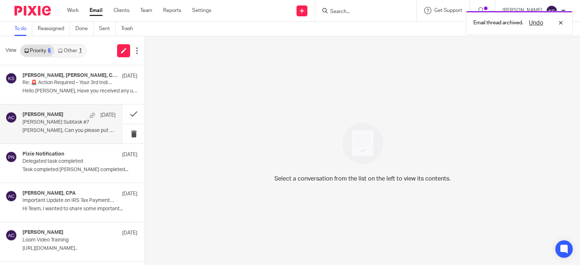
click at [53, 116] on h4 "Amy Corfixsen" at bounding box center [42, 115] width 41 height 6
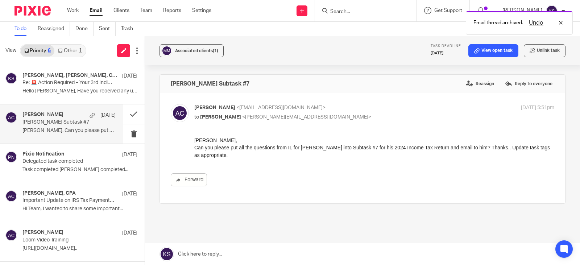
scroll to position [0, 0]
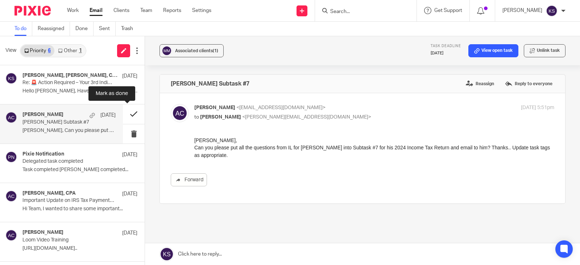
click at [124, 113] on button at bounding box center [134, 113] width 22 height 19
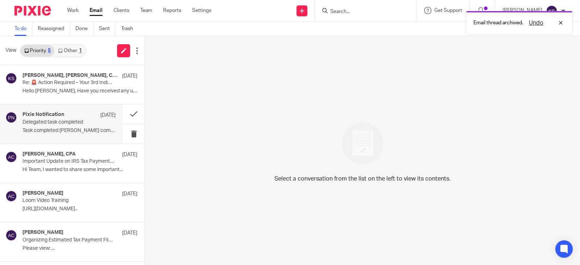
click at [58, 120] on p "Delegated task completed" at bounding box center [59, 122] width 75 height 6
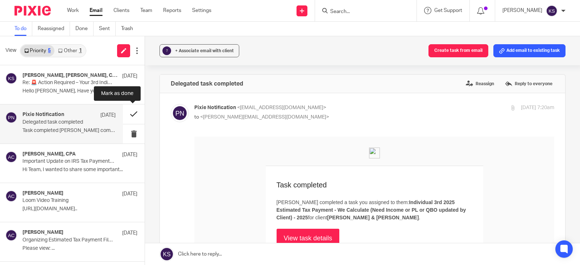
click at [132, 114] on button at bounding box center [134, 113] width 22 height 19
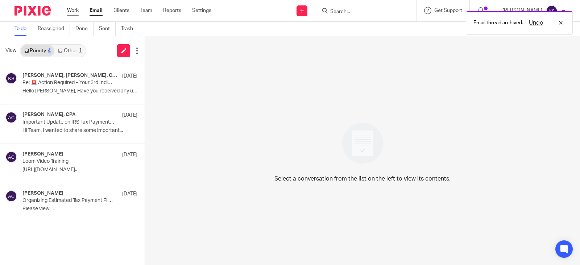
click at [74, 9] on link "Work" at bounding box center [73, 10] width 12 height 7
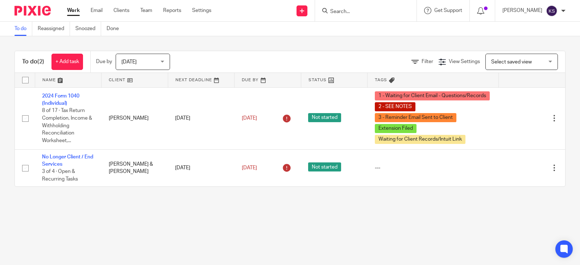
click at [355, 9] on input "Search" at bounding box center [362, 12] width 65 height 7
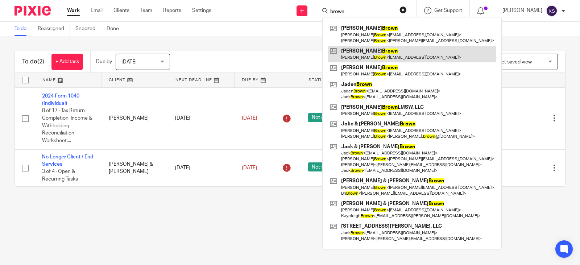
type input "brown"
click at [360, 50] on link at bounding box center [412, 54] width 168 height 17
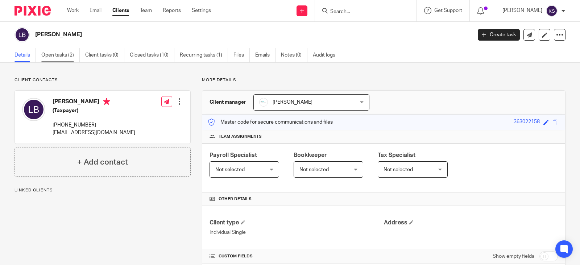
click at [62, 51] on link "Open tasks (2)" at bounding box center [60, 55] width 38 height 14
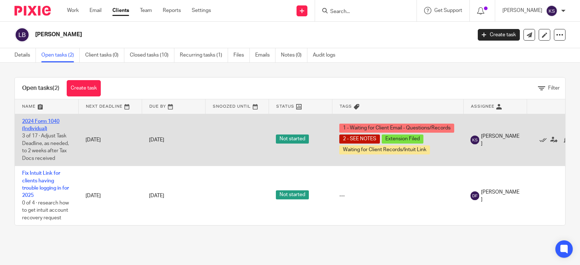
click at [45, 120] on link "2024 Form 1040 (Individual)" at bounding box center [40, 125] width 37 height 12
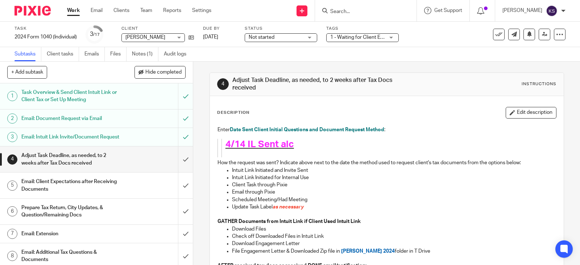
click at [73, 9] on link "Work" at bounding box center [73, 10] width 13 height 7
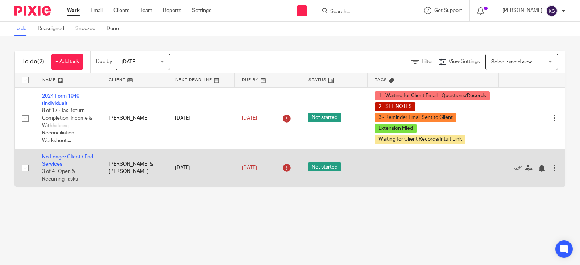
click at [69, 155] on link "No Longer Client / End Services" at bounding box center [67, 160] width 51 height 12
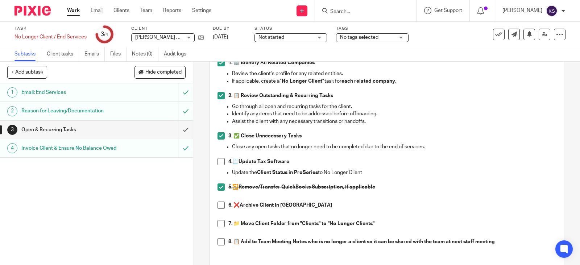
scroll to position [145, 0]
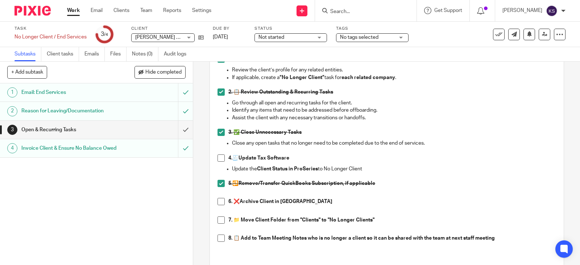
click at [220, 220] on span at bounding box center [221, 219] width 7 height 7
click at [191, 37] on div "[PERSON_NAME] & [PERSON_NAME] Matt & [PERSON_NAME]" at bounding box center [162, 37] width 63 height 9
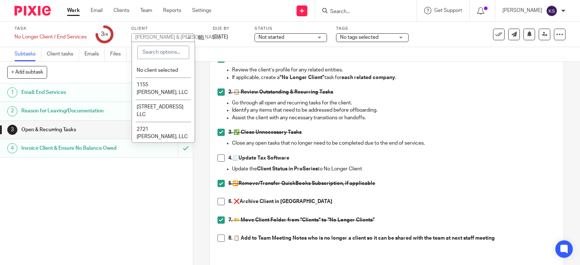
click at [191, 37] on div "[PERSON_NAME] & [PERSON_NAME] Matt & [PERSON_NAME]" at bounding box center [162, 37] width 63 height 9
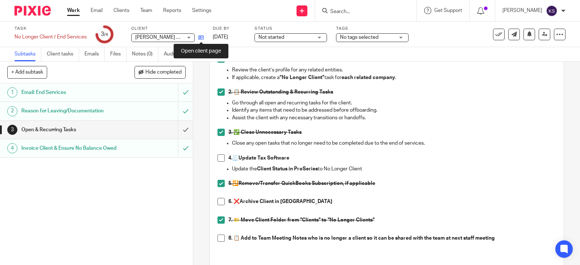
click at [202, 37] on icon at bounding box center [200, 37] width 5 height 5
click at [221, 238] on span at bounding box center [221, 238] width 7 height 7
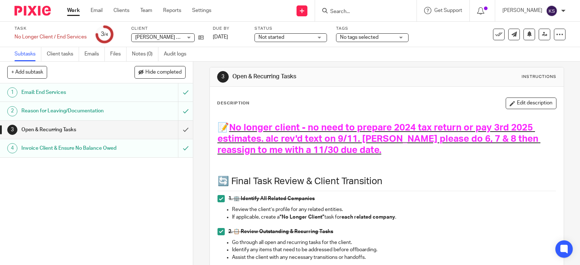
scroll to position [0, 0]
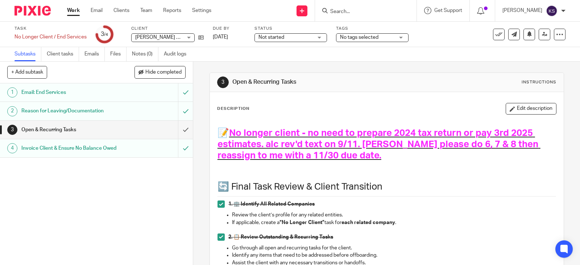
click at [321, 37] on div "Not started Not started" at bounding box center [291, 37] width 73 height 9
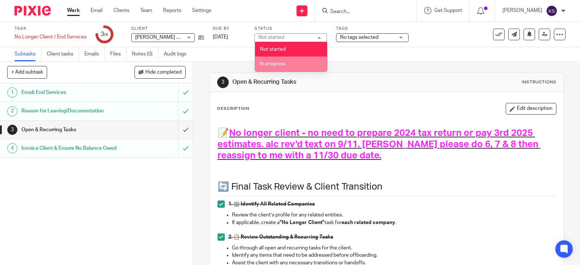
click at [272, 63] on span "In progress" at bounding box center [272, 63] width 25 height 5
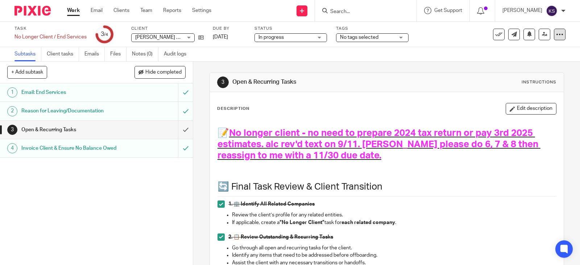
click at [556, 35] on icon at bounding box center [559, 34] width 7 height 7
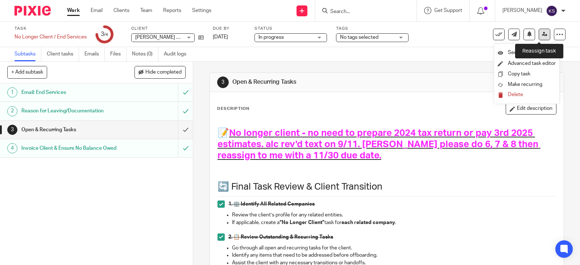
click at [539, 33] on link at bounding box center [545, 35] width 12 height 12
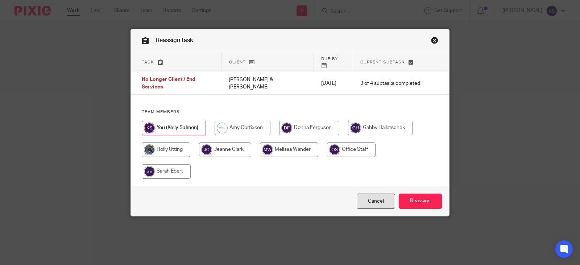
click at [370, 194] on link "Cancel" at bounding box center [376, 202] width 38 height 16
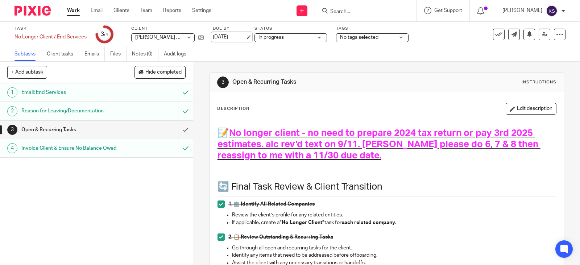
click at [245, 37] on link "[DATE]" at bounding box center [229, 37] width 33 height 8
click at [542, 32] on icon at bounding box center [544, 34] width 5 height 5
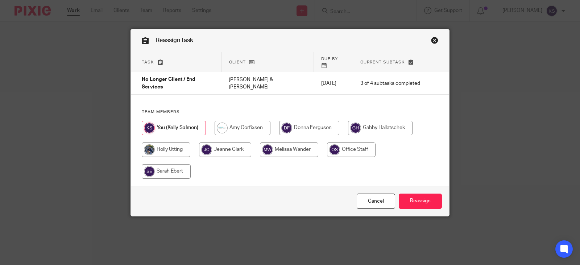
click at [222, 121] on input "radio" at bounding box center [243, 128] width 56 height 15
radio input "true"
click at [418, 194] on input "Reassign" at bounding box center [420, 202] width 43 height 16
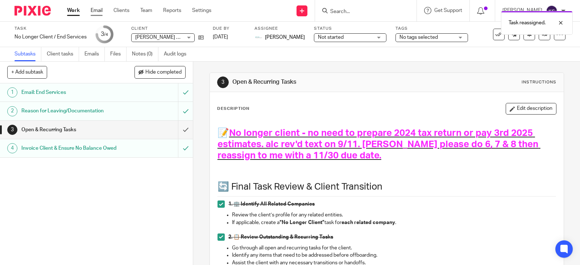
click at [97, 12] on link "Email" at bounding box center [97, 10] width 12 height 7
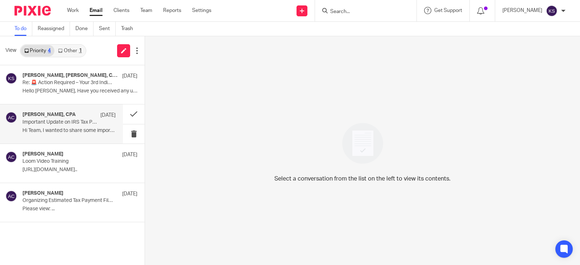
click at [57, 118] on div "[PERSON_NAME], CPA [DATE]" at bounding box center [68, 115] width 93 height 7
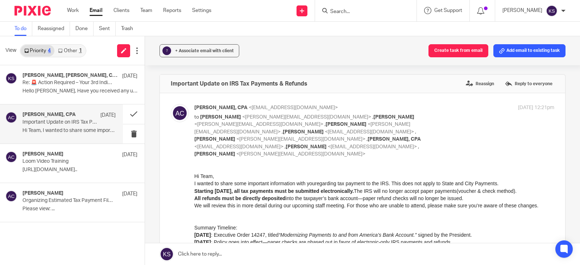
click at [73, 49] on link "Other 1" at bounding box center [69, 51] width 31 height 12
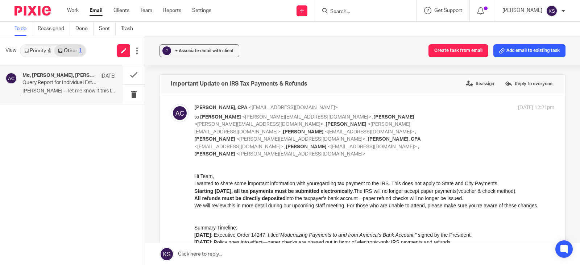
click at [75, 81] on p "Query Report for Individual Estimated Tax Payments" at bounding box center [59, 83] width 75 height 6
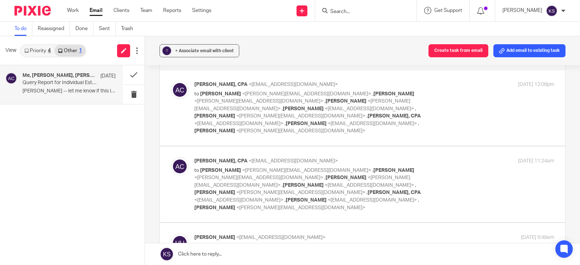
scroll to position [36, 0]
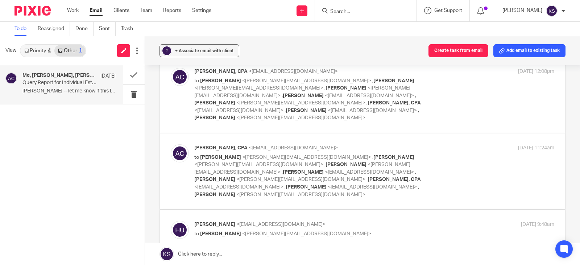
click at [243, 231] on span "<[PERSON_NAME][EMAIL_ADDRESS][DOMAIN_NAME]>" at bounding box center [306, 233] width 129 height 5
checkbox input "true"
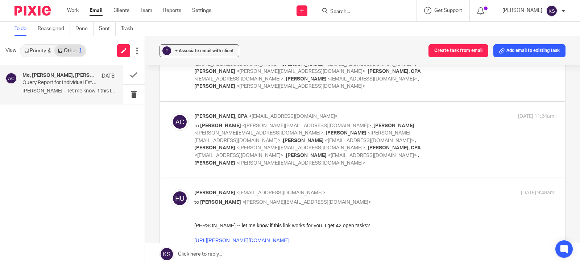
scroll to position [109, 0]
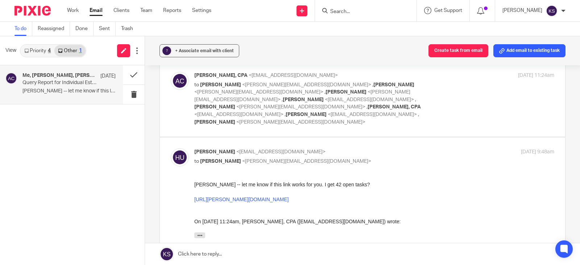
click at [272, 200] on link "[URL][PERSON_NAME][DOMAIN_NAME]" at bounding box center [241, 200] width 94 height 6
click at [131, 74] on button at bounding box center [134, 74] width 22 height 19
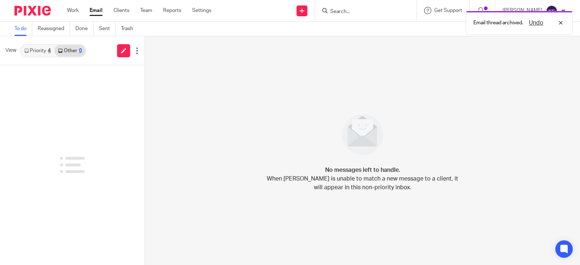
click at [41, 51] on link "Priority 4" at bounding box center [38, 51] width 34 height 12
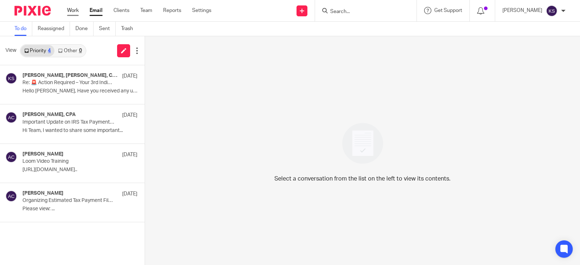
click at [74, 10] on link "Work" at bounding box center [73, 10] width 12 height 7
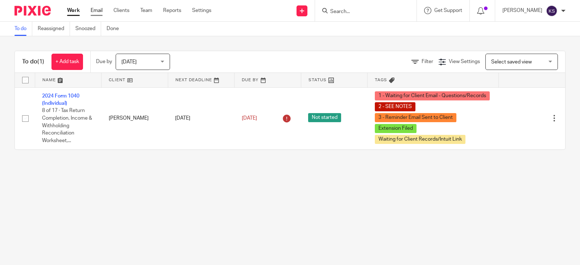
click at [101, 8] on link "Email" at bounding box center [97, 10] width 12 height 7
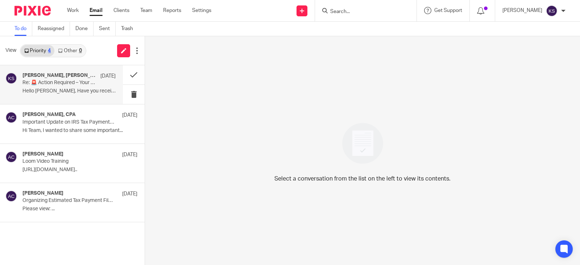
click at [56, 73] on h4 "[PERSON_NAME], [PERSON_NAME], CPA, Me" at bounding box center [59, 76] width 74 height 6
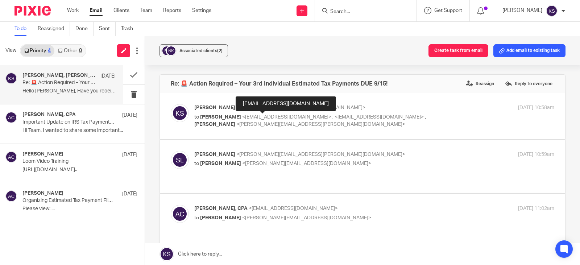
click at [251, 116] on span "<[EMAIL_ADDRESS][DOMAIN_NAME]>" at bounding box center [286, 117] width 89 height 5
checkbox input "true"
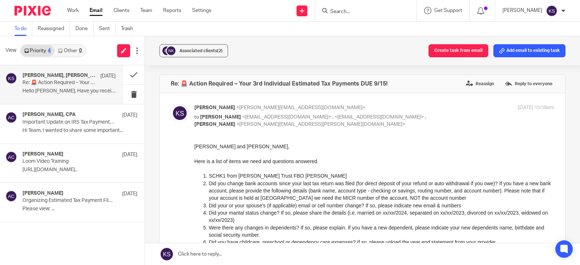
click at [346, 11] on input "Search" at bounding box center [362, 12] width 65 height 7
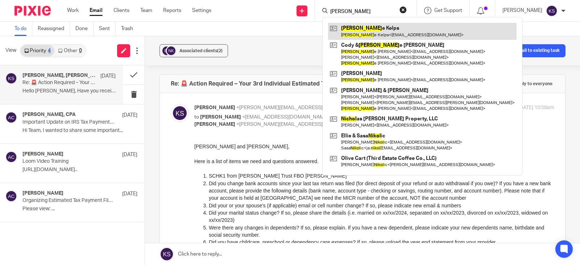
type input "[PERSON_NAME]"
click at [385, 31] on link at bounding box center [422, 31] width 189 height 17
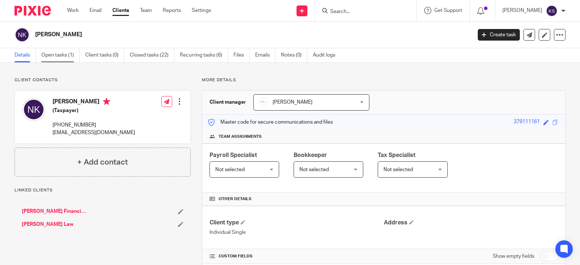
click at [57, 53] on link "Open tasks (1)" at bounding box center [60, 55] width 38 height 14
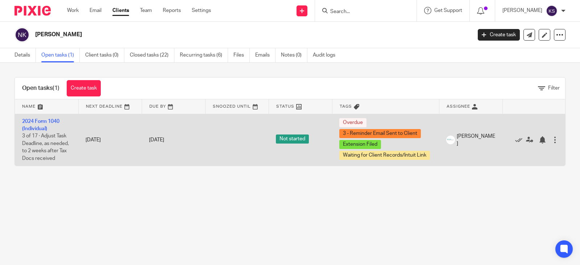
click at [44, 117] on td "2024 Form 1040 (Individual) 3 of 17 · Adjust Task Deadline, as needed, to 2 wee…" at bounding box center [46, 140] width 63 height 52
click at [42, 121] on link "2024 Form 1040 (Individual)" at bounding box center [40, 125] width 37 height 12
